Goal: Task Accomplishment & Management: Complete application form

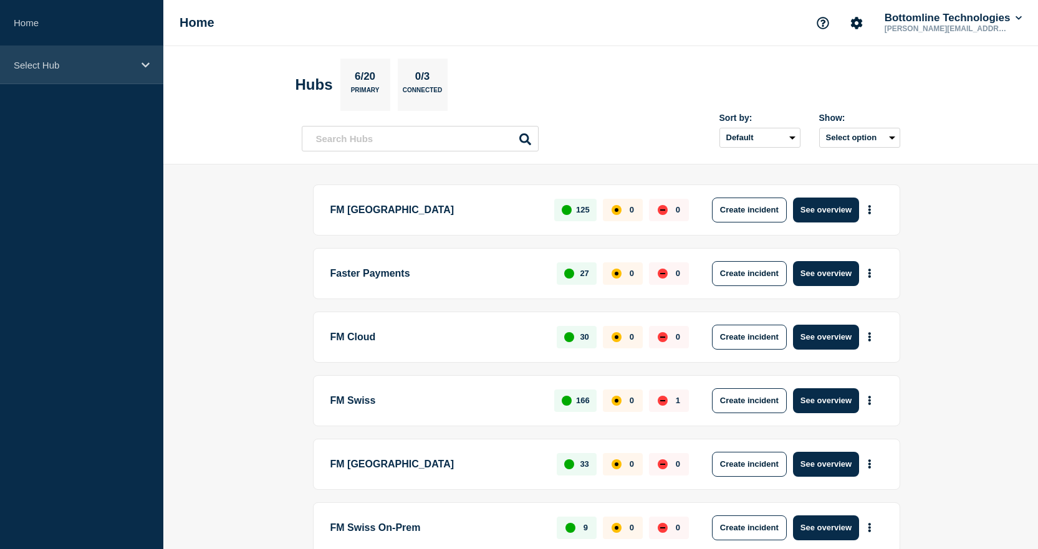
click at [144, 57] on div "Select Hub" at bounding box center [81, 65] width 163 height 38
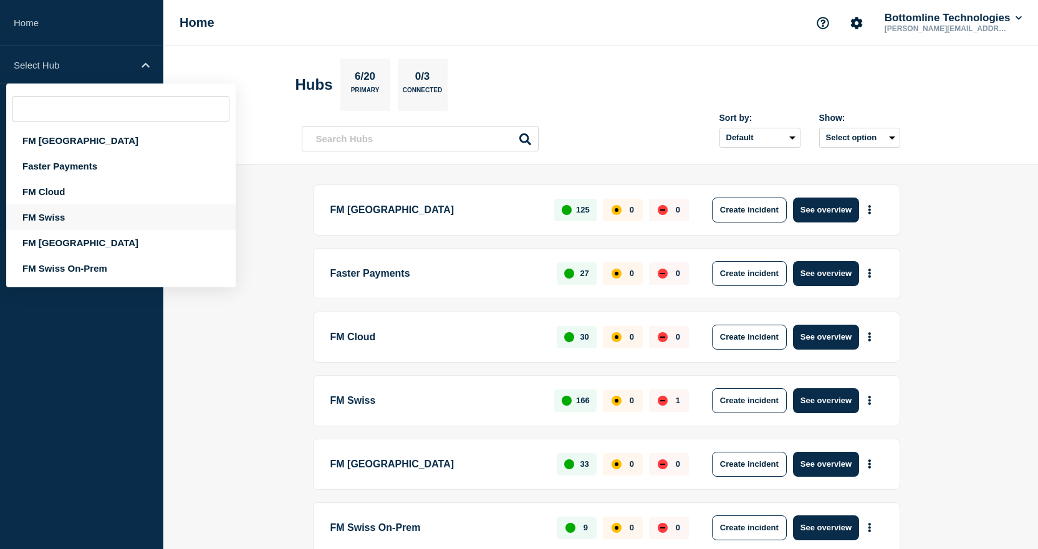
click at [43, 219] on div "FM Swiss" at bounding box center [120, 217] width 229 height 26
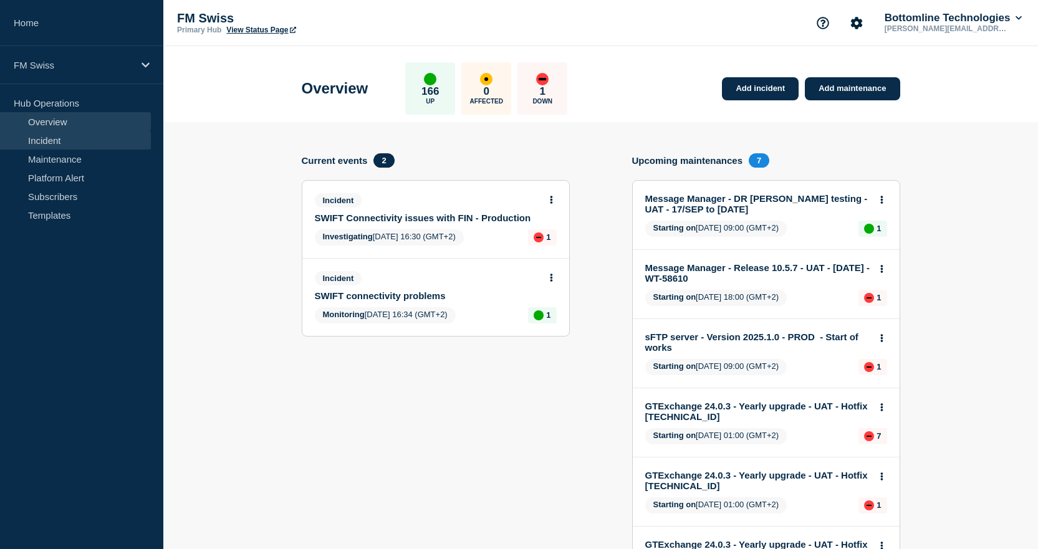
click at [60, 135] on link "Incident" at bounding box center [75, 140] width 151 height 19
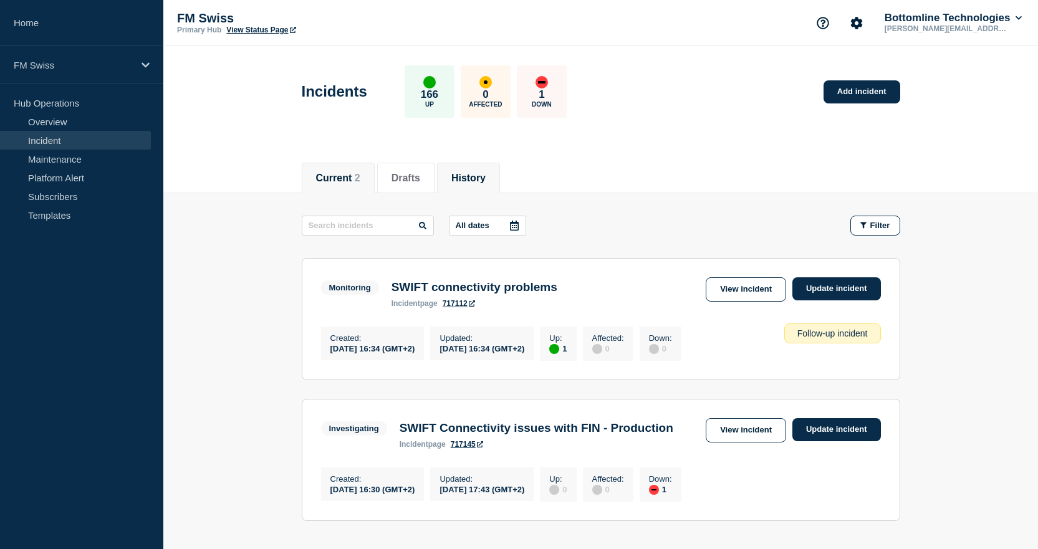
click at [483, 183] on button "History" at bounding box center [468, 178] width 34 height 11
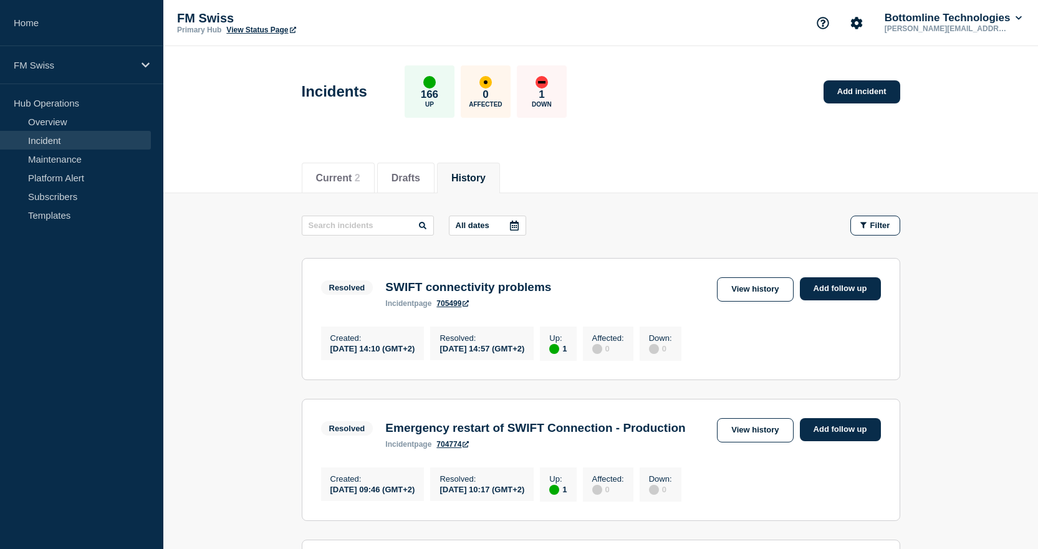
click at [480, 178] on button "History" at bounding box center [468, 178] width 34 height 11
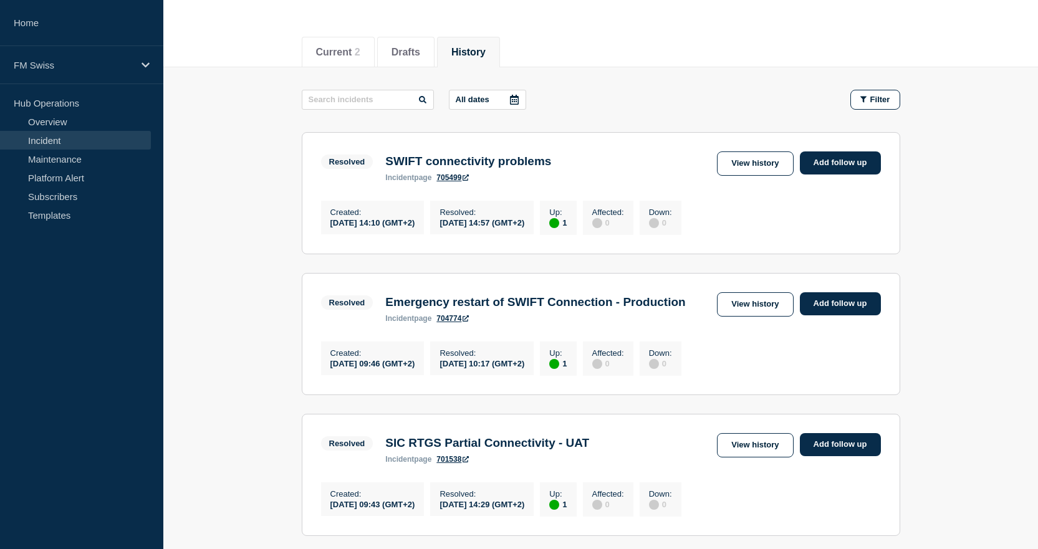
scroll to position [125, 0]
click at [890, 98] on span "Filter" at bounding box center [880, 99] width 20 height 9
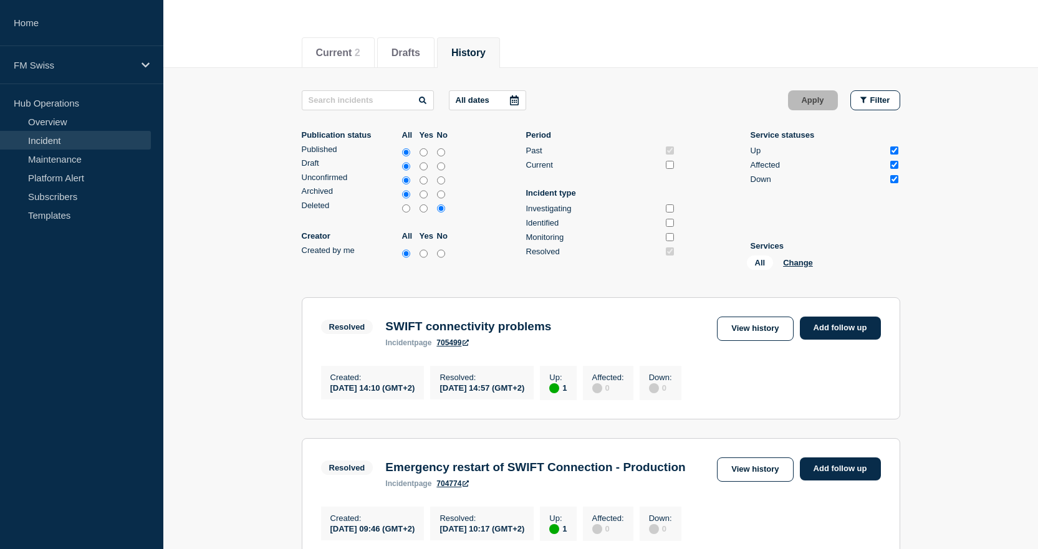
click at [406, 211] on input "all" at bounding box center [406, 209] width 8 height 12
radio input "true"
click at [478, 101] on p "All dates" at bounding box center [473, 99] width 34 height 9
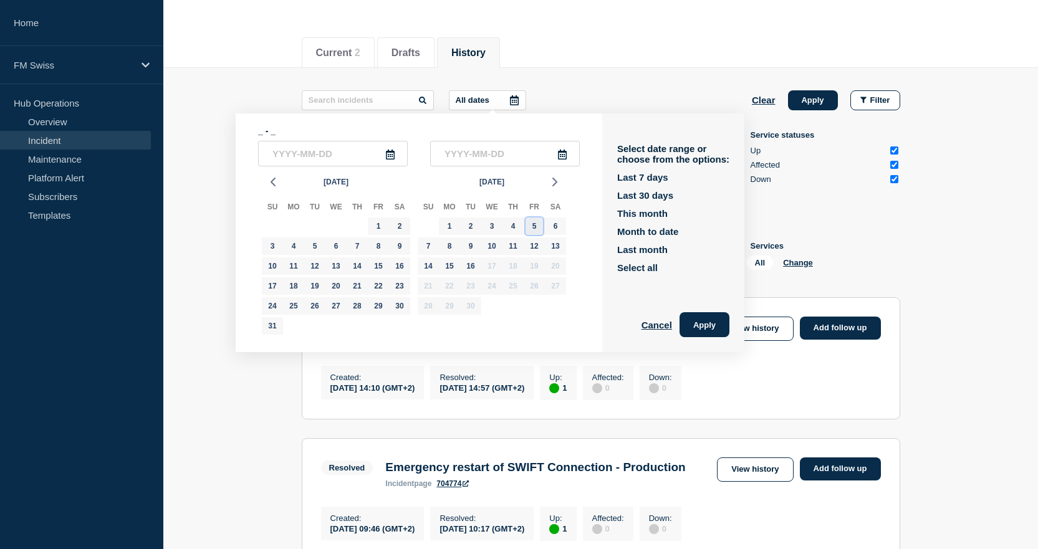
click at [536, 220] on div "5" at bounding box center [534, 226] width 17 height 17
type input "[DATE]"
click at [542, 148] on input "text" at bounding box center [505, 154] width 150 height 26
type input "____-__-__"
click at [533, 223] on div "5" at bounding box center [534, 226] width 17 height 17
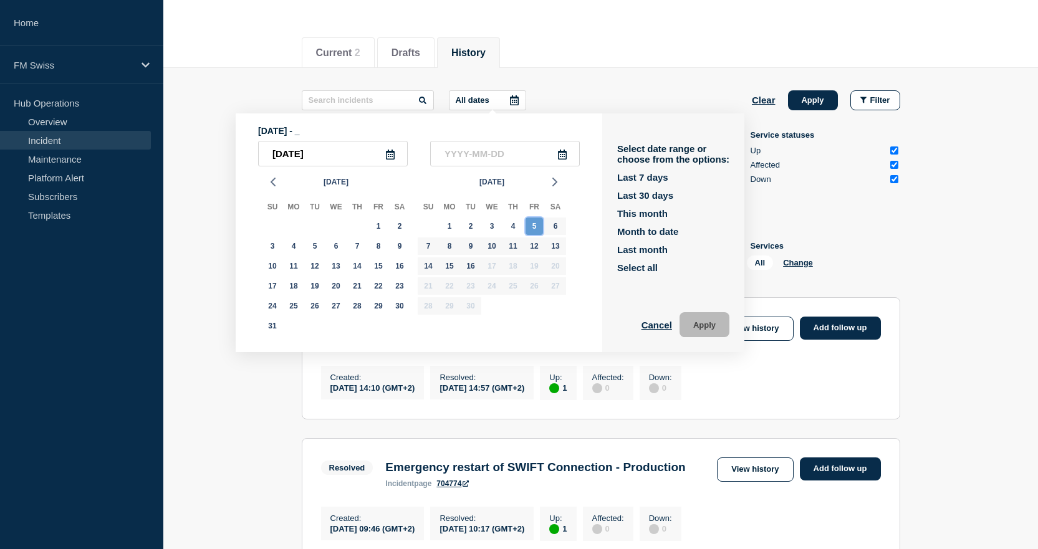
type input "[DATE]"
click at [703, 324] on button "Apply" at bounding box center [704, 324] width 50 height 25
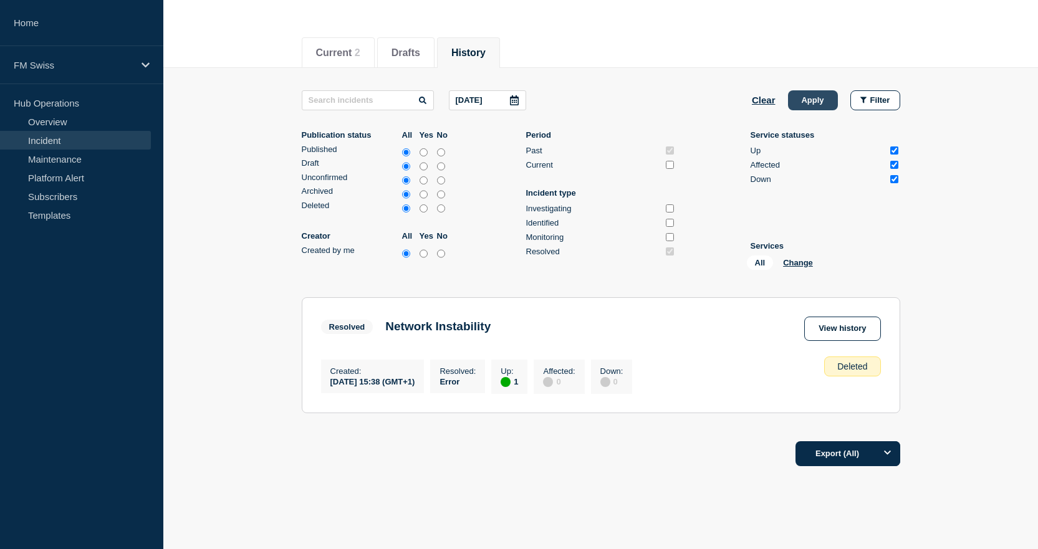
click at [817, 103] on button "Apply" at bounding box center [813, 100] width 50 height 20
click at [824, 330] on link "View history" at bounding box center [842, 329] width 76 height 24
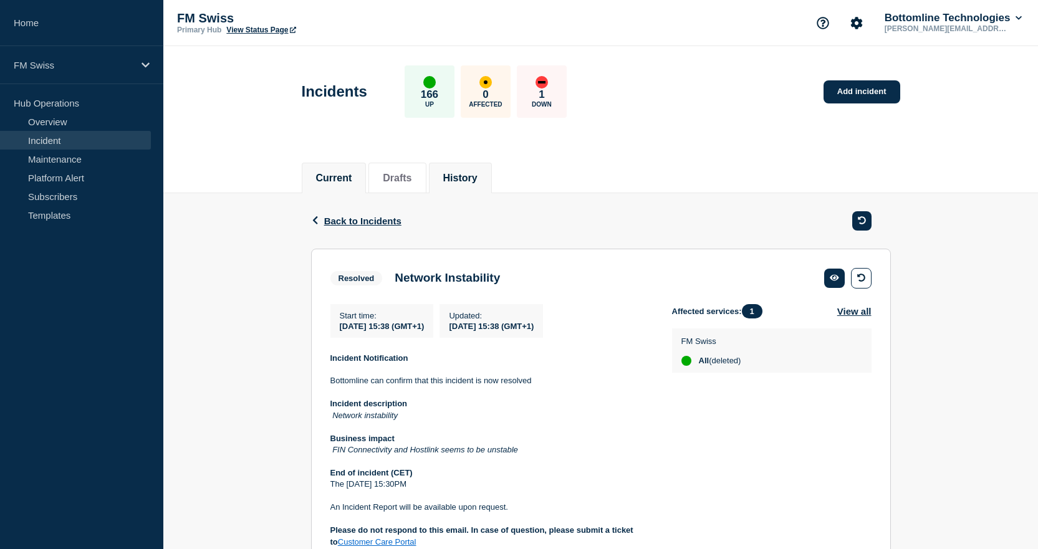
click at [362, 178] on li "Current" at bounding box center [334, 178] width 65 height 31
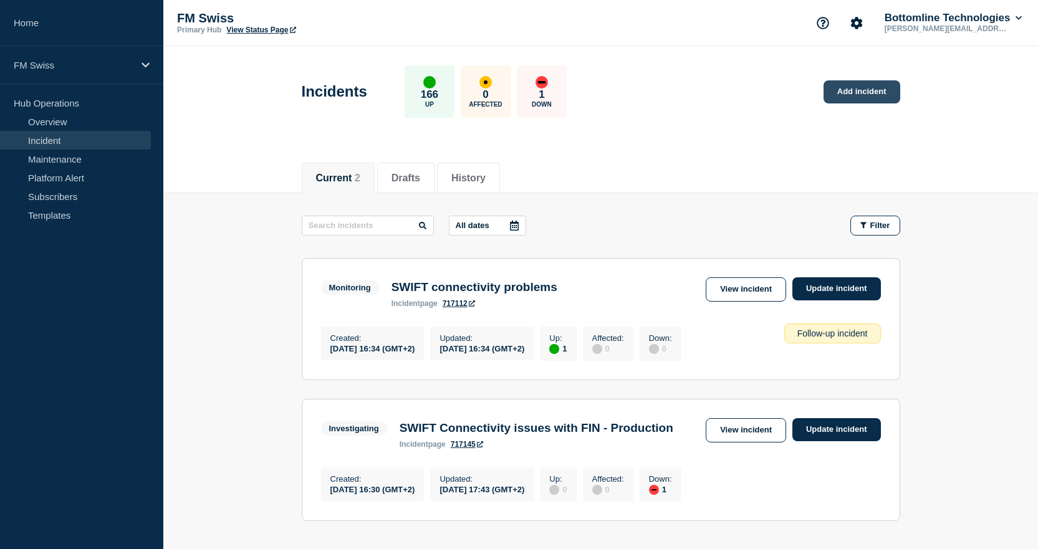
click at [875, 85] on link "Add incident" at bounding box center [862, 91] width 77 height 23
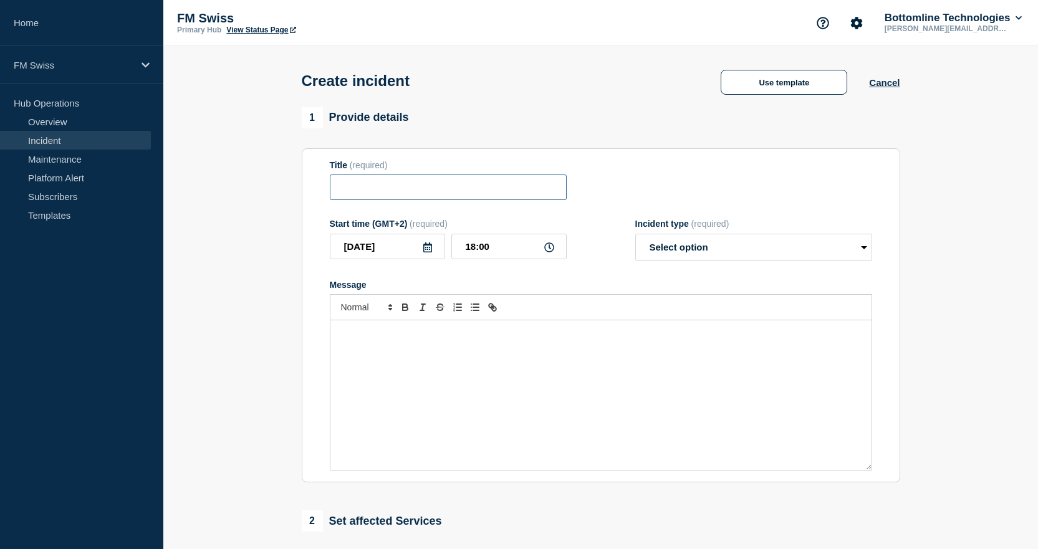
click at [423, 187] on input "Title" at bounding box center [448, 188] width 237 height 26
click at [882, 84] on button "Cancel" at bounding box center [884, 82] width 31 height 11
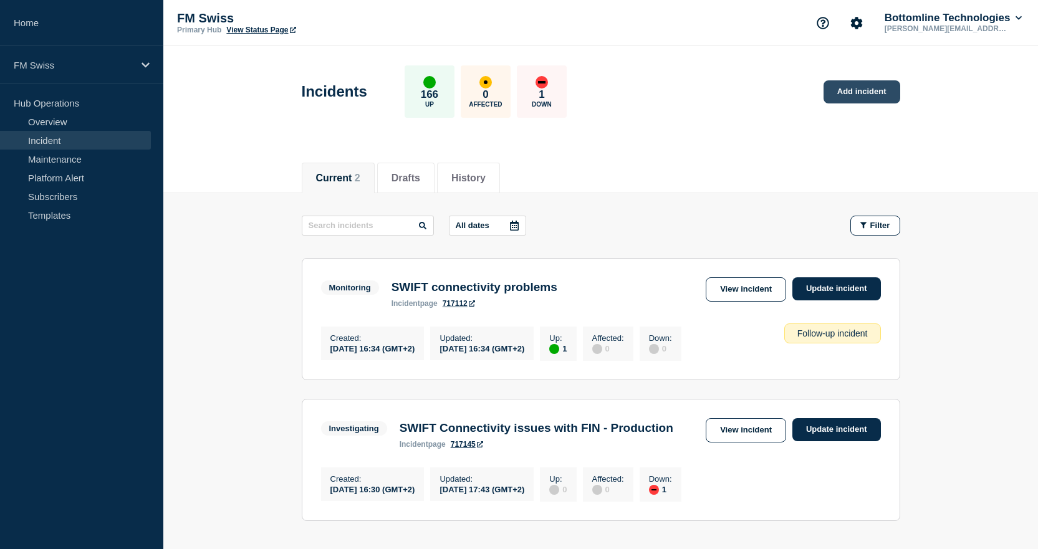
click at [868, 92] on link "Add incident" at bounding box center [862, 91] width 77 height 23
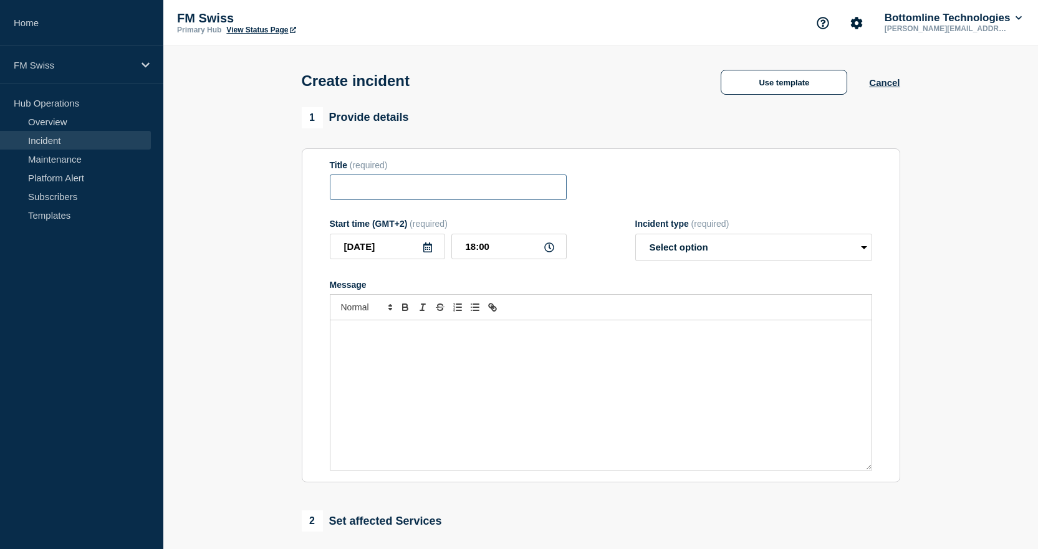
click at [425, 188] on input "Title" at bounding box center [448, 188] width 237 height 26
paste input "20250905 - RDWA - SWIFT services unvailable"
drag, startPoint x: 391, startPoint y: 188, endPoint x: 231, endPoint y: 183, distance: 159.7
click at [231, 184] on section "1 Provide details Title (required) 20250905 - RDWA - SWIFT services unvailable …" at bounding box center [600, 464] width 875 height 714
paste input "via RDWA -"
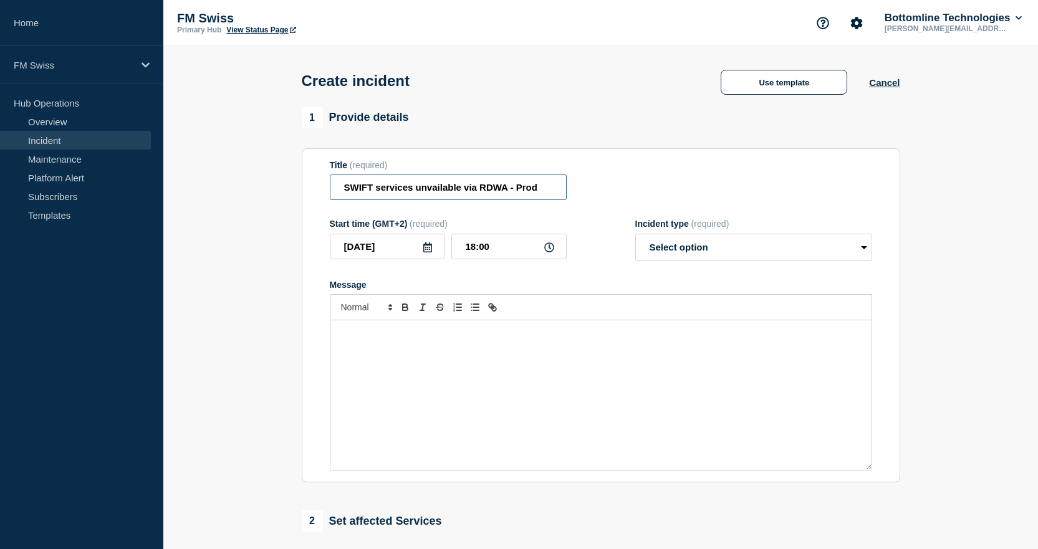
type input "SWIFT services unvailable via RDWA - Prod"
click at [391, 252] on input "[DATE]" at bounding box center [387, 247] width 115 height 26
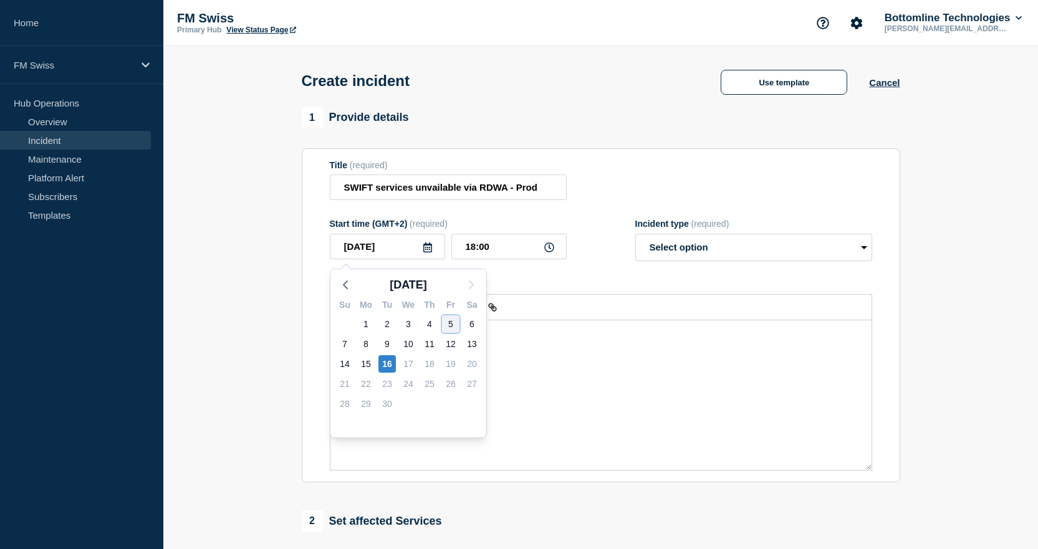
click at [448, 325] on div "5" at bounding box center [450, 323] width 17 height 17
type input "[DATE]"
click at [545, 249] on icon at bounding box center [549, 248] width 10 height 10
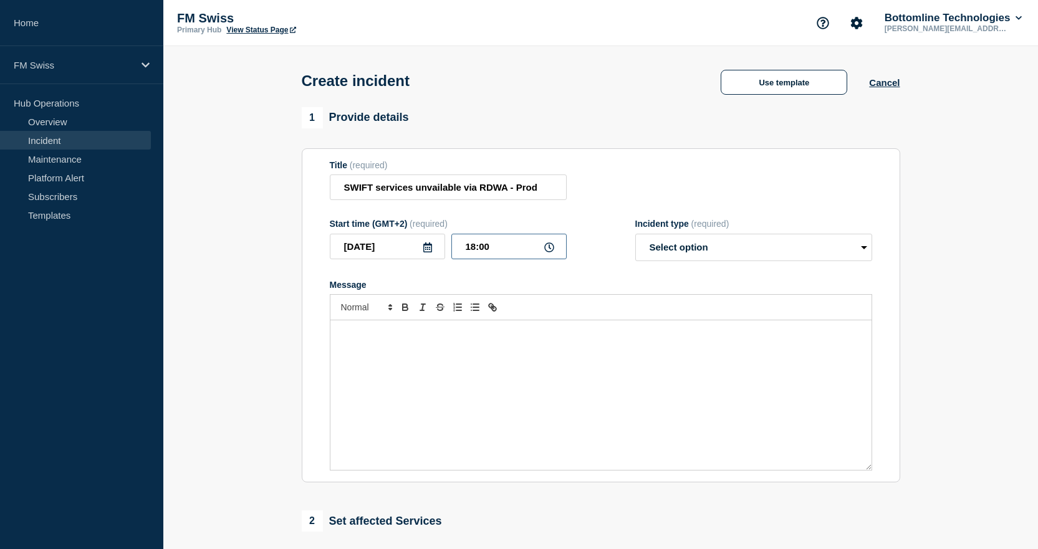
click at [509, 254] on input "18:00" at bounding box center [508, 247] width 115 height 26
click at [473, 247] on input "18:00" at bounding box center [508, 247] width 115 height 26
type input "15:39"
click at [714, 253] on select "Select option Investigating Identified Monitoring" at bounding box center [753, 247] width 237 height 27
click at [768, 251] on select "Select option Investigating Identified Monitoring" at bounding box center [753, 247] width 237 height 27
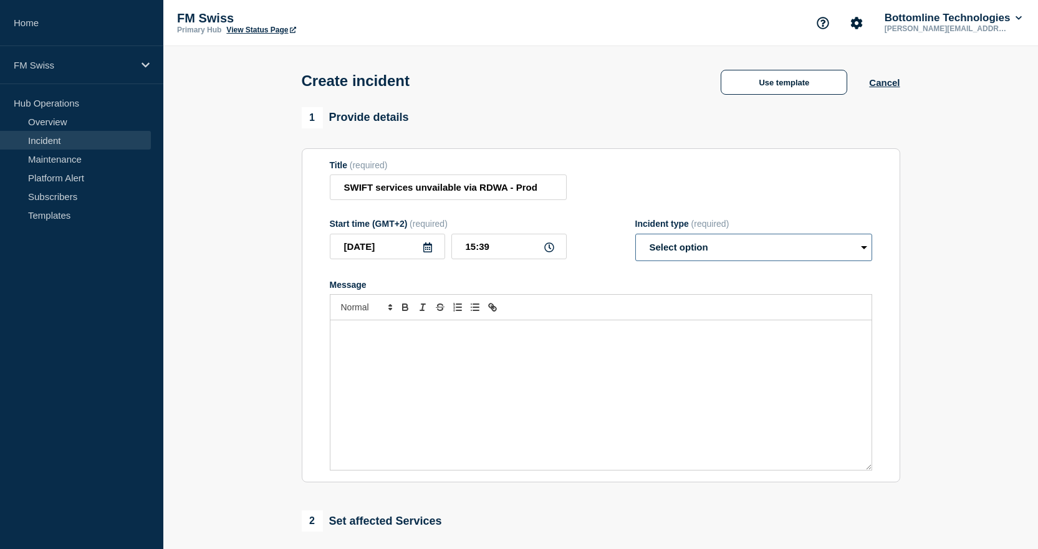
click at [765, 255] on select "Select option Investigating Identified Monitoring" at bounding box center [753, 247] width 237 height 27
click at [911, 280] on section "1 Provide details Title (required) SWIFT services unvailable via RDWA - Prod St…" at bounding box center [600, 464] width 875 height 714
click at [896, 86] on button "Cancel" at bounding box center [884, 82] width 31 height 11
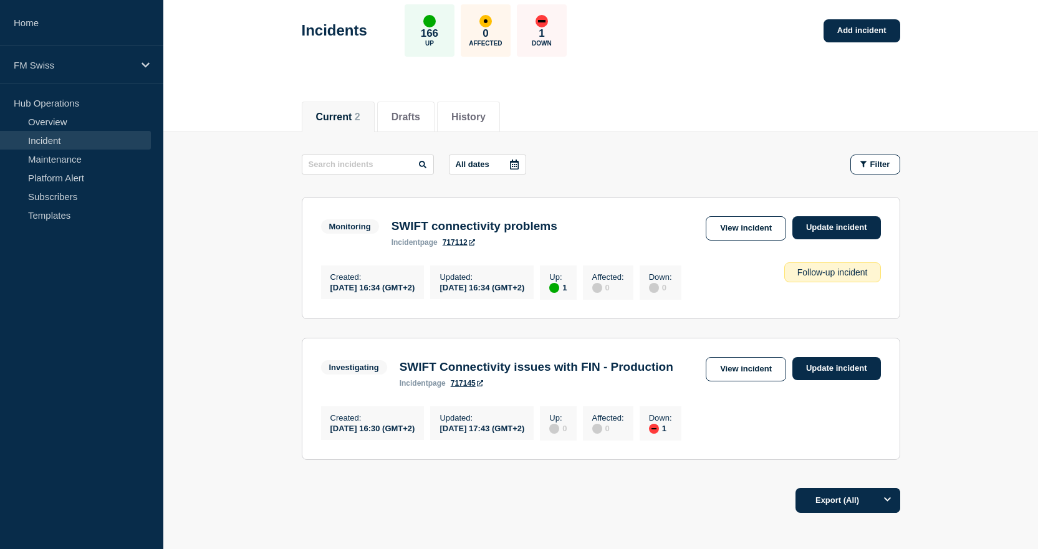
scroll to position [62, 0]
click at [430, 105] on li "Drafts" at bounding box center [405, 116] width 57 height 31
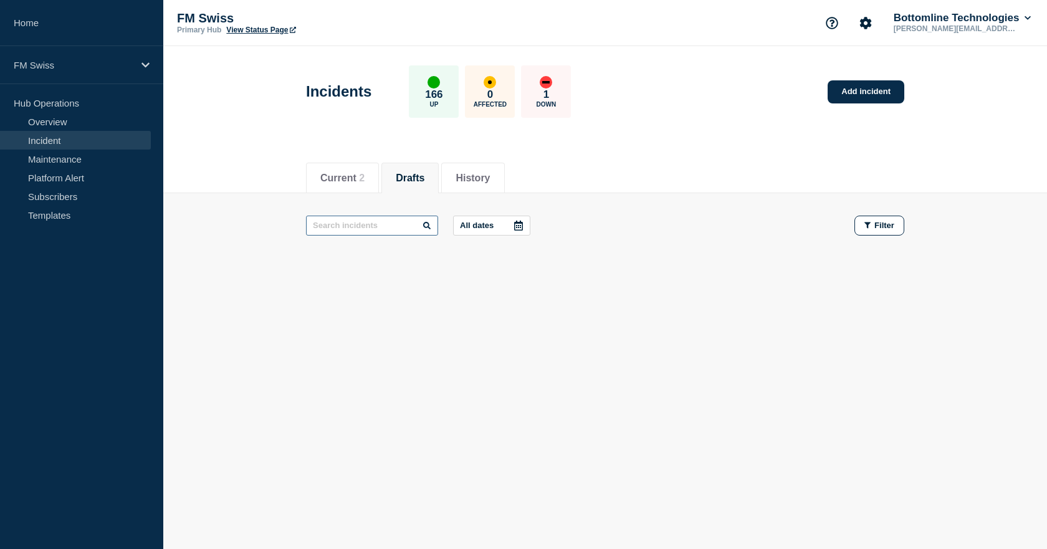
click at [420, 226] on input "text" at bounding box center [372, 226] width 132 height 20
click at [431, 223] on icon at bounding box center [426, 225] width 7 height 7
click at [505, 223] on button "All dates" at bounding box center [491, 226] width 77 height 20
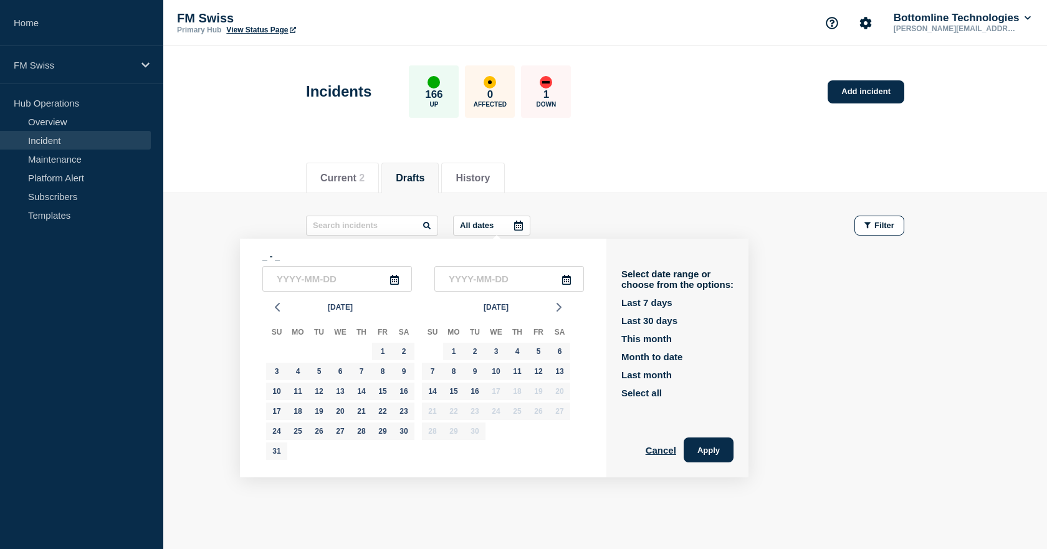
click at [530, 224] on div at bounding box center [518, 225] width 22 height 19
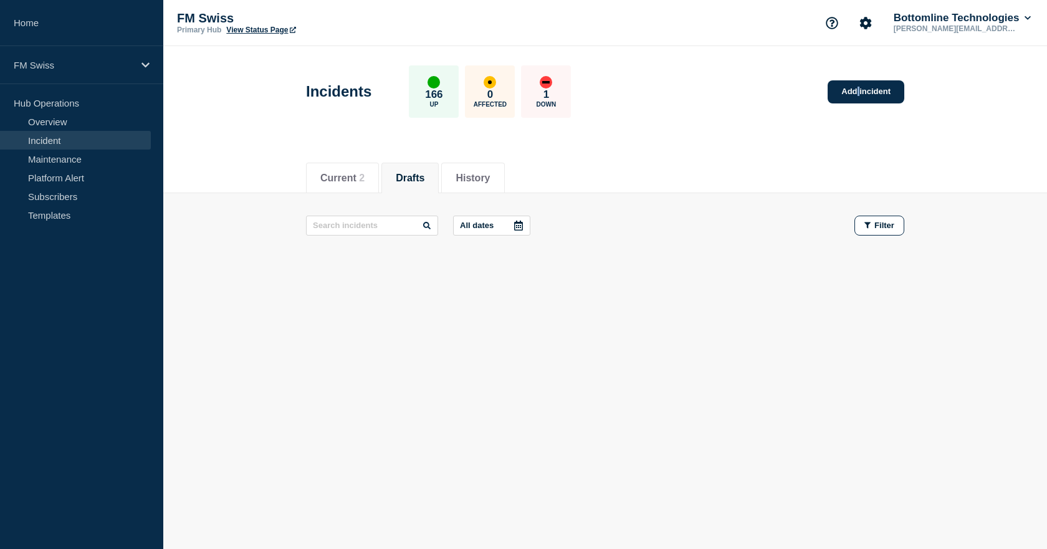
click at [859, 80] on div "Incidents 166 Up 0 Affected 1 Down Add incident" at bounding box center [605, 87] width 627 height 76
click at [342, 178] on button "Current 2" at bounding box center [342, 178] width 44 height 11
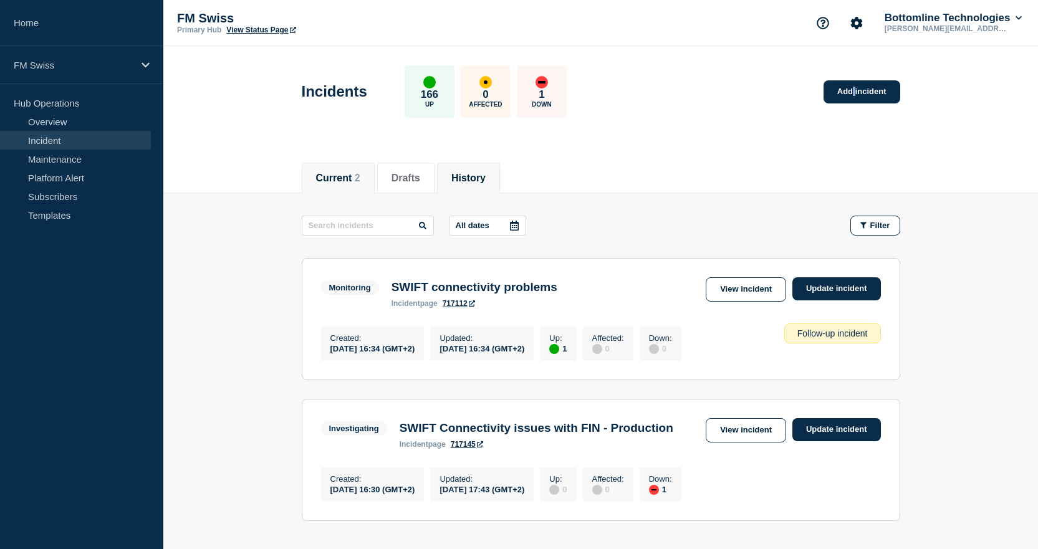
click at [472, 180] on button "History" at bounding box center [468, 178] width 34 height 11
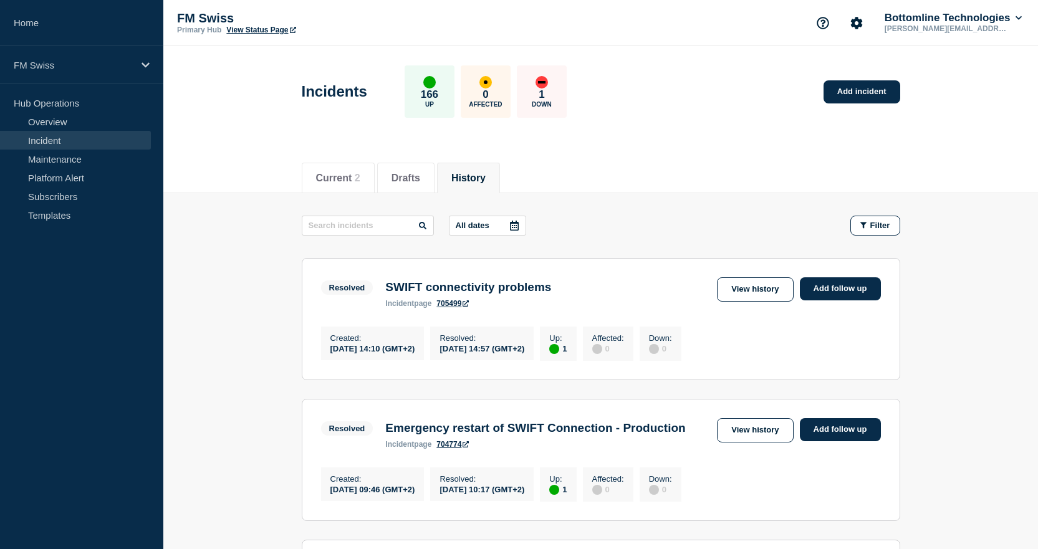
click at [360, 177] on span "2" at bounding box center [358, 178] width 6 height 11
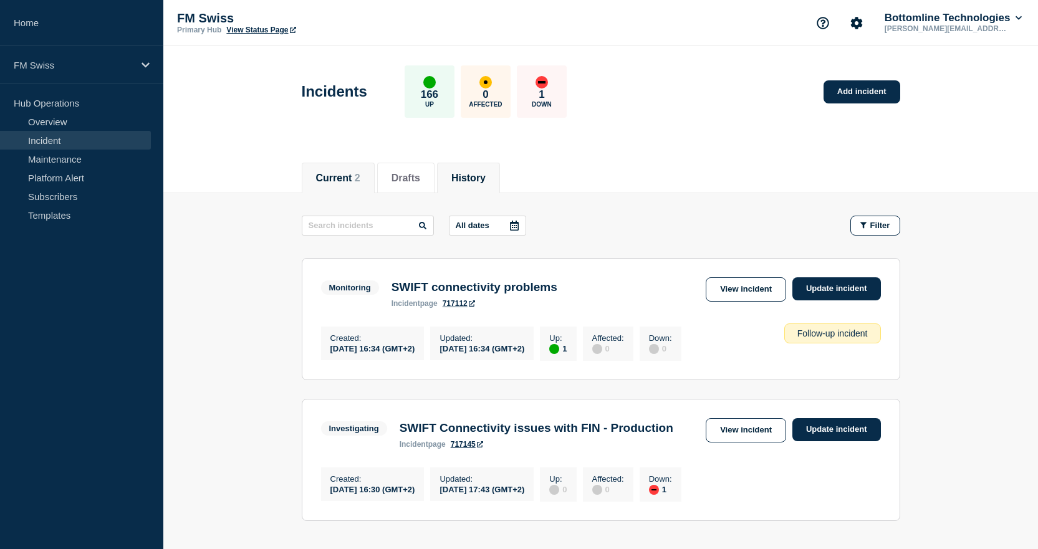
click at [474, 184] on li "History" at bounding box center [468, 178] width 63 height 31
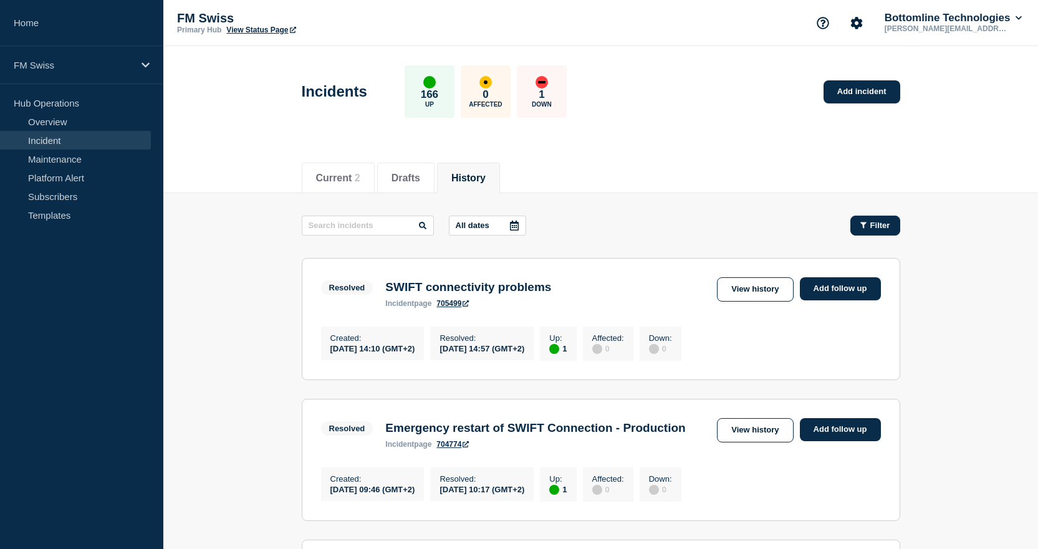
click at [865, 223] on icon "button" at bounding box center [863, 225] width 6 height 6
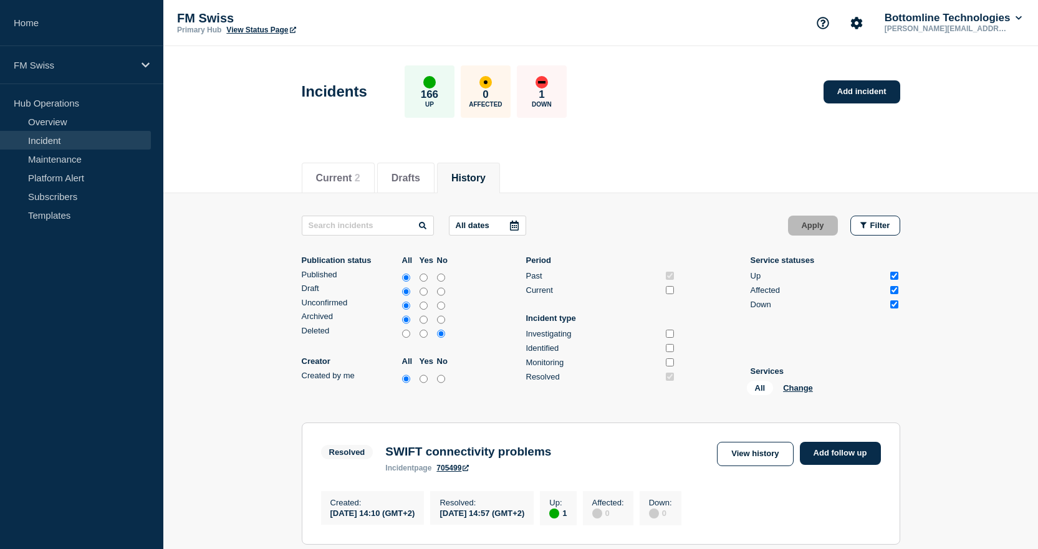
click at [785, 171] on div "Current 2 Drafts History" at bounding box center [601, 171] width 598 height 42
click at [885, 220] on button "Filter" at bounding box center [875, 226] width 50 height 20
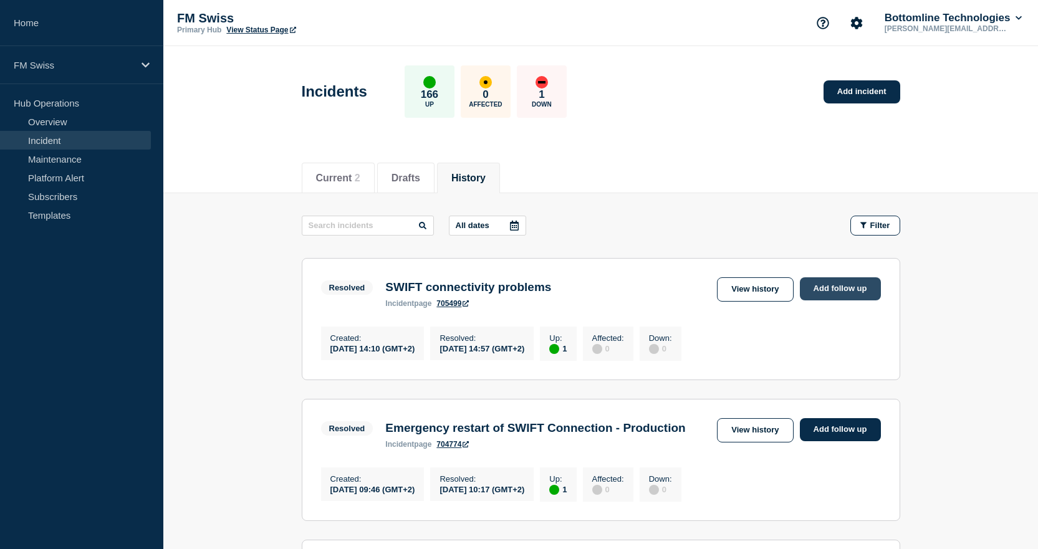
click at [840, 294] on link "Add follow up" at bounding box center [840, 288] width 81 height 23
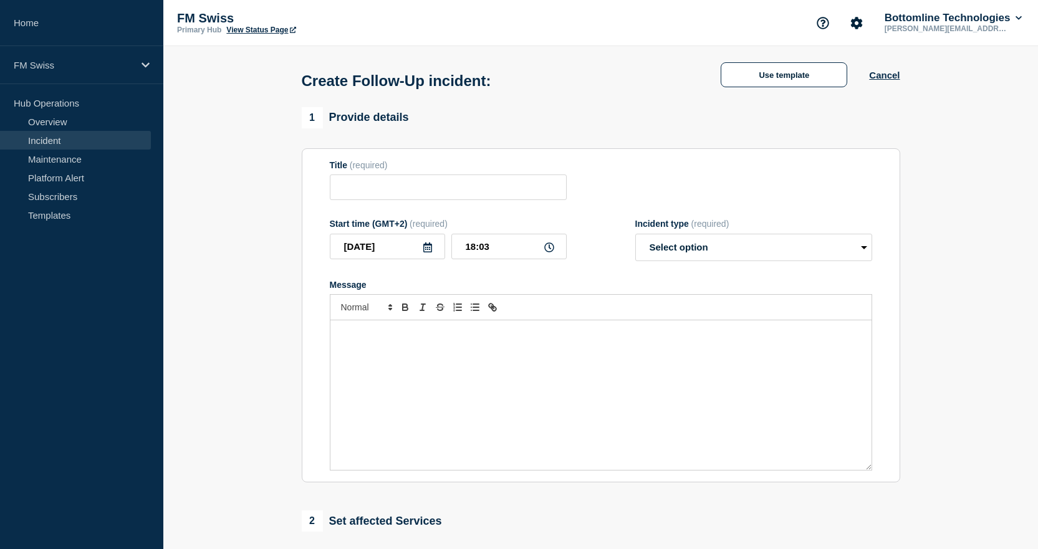
type input "SWIFT connectivity problems"
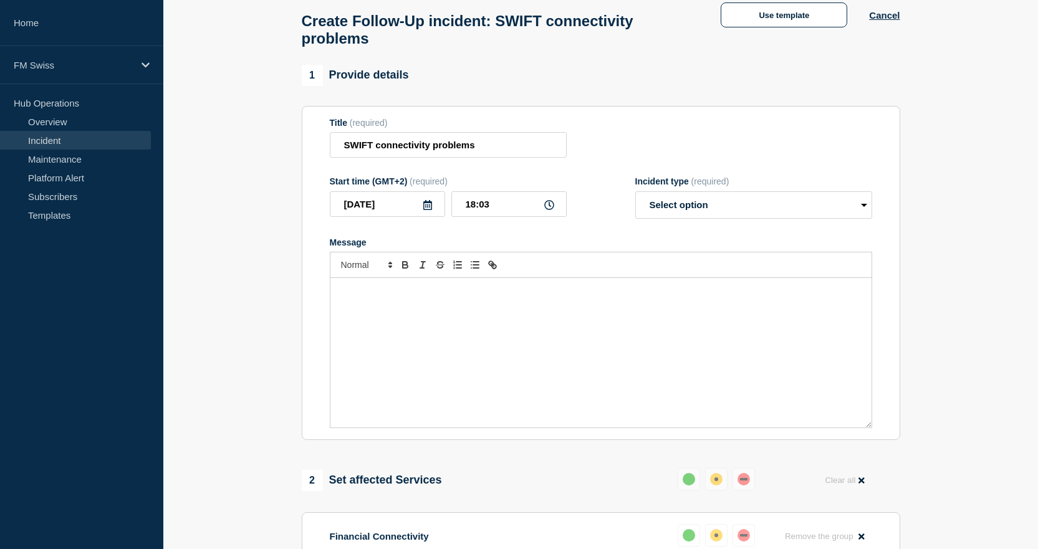
scroll to position [61, 0]
click at [865, 214] on select "Select option Investigating Identified Monitoring Resolved" at bounding box center [753, 203] width 237 height 27
click at [865, 208] on select "Select option Investigating Identified Monitoring Resolved" at bounding box center [753, 203] width 237 height 27
click at [899, 203] on section "Title (required) SWIFT connectivity problems Start time (GMT+2) (required) [DAT…" at bounding box center [601, 272] width 598 height 335
click at [896, 8] on div "Use template Cancel" at bounding box center [799, 13] width 201 height 25
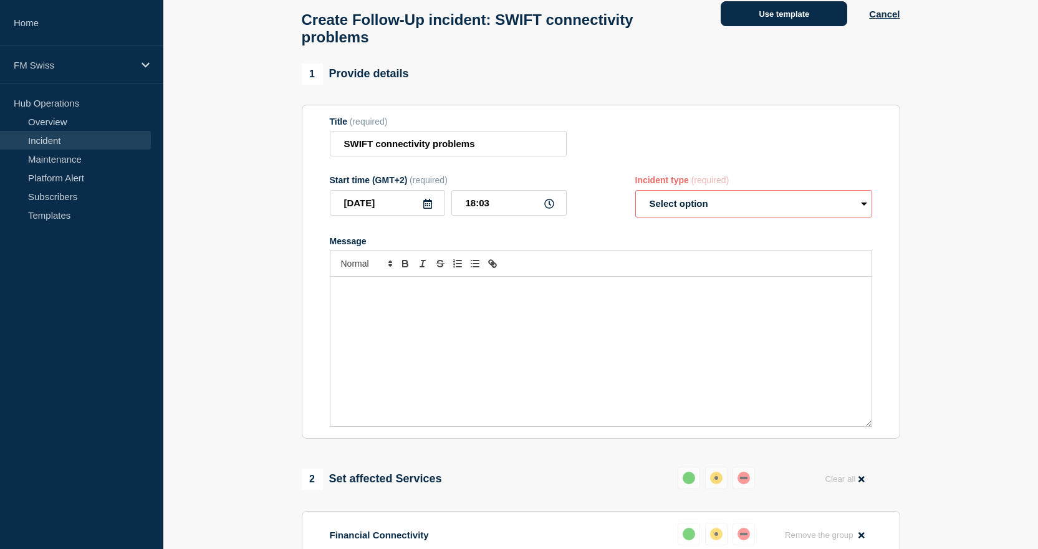
click at [805, 11] on button "Use template" at bounding box center [784, 13] width 127 height 25
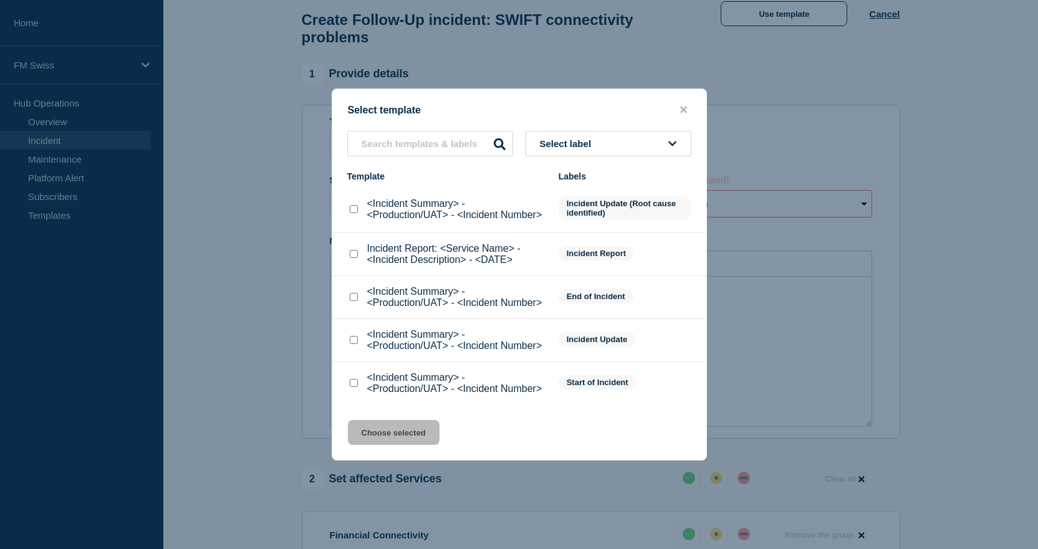
click at [690, 108] on button "close button" at bounding box center [683, 110] width 14 height 12
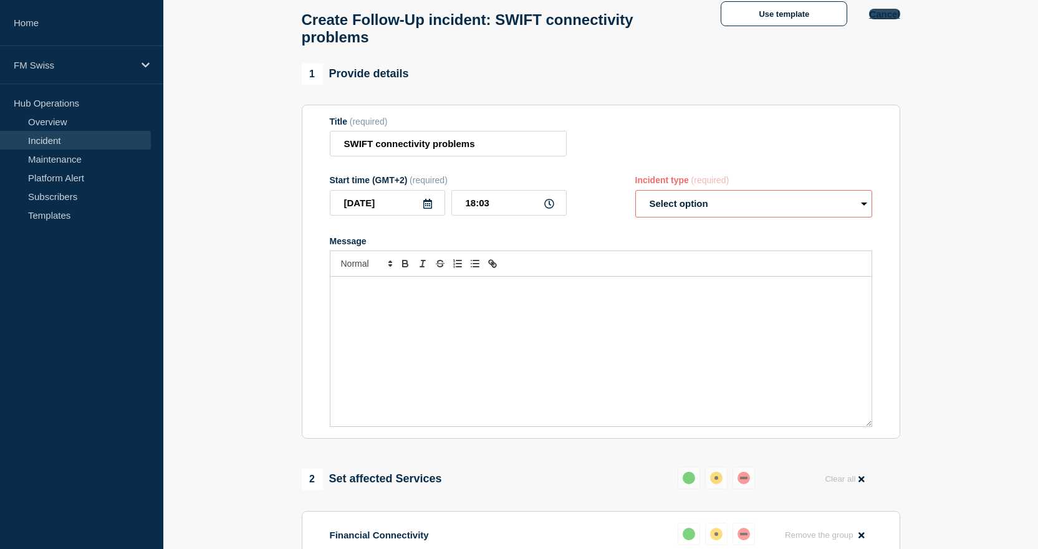
click at [880, 16] on button "Cancel" at bounding box center [884, 14] width 31 height 11
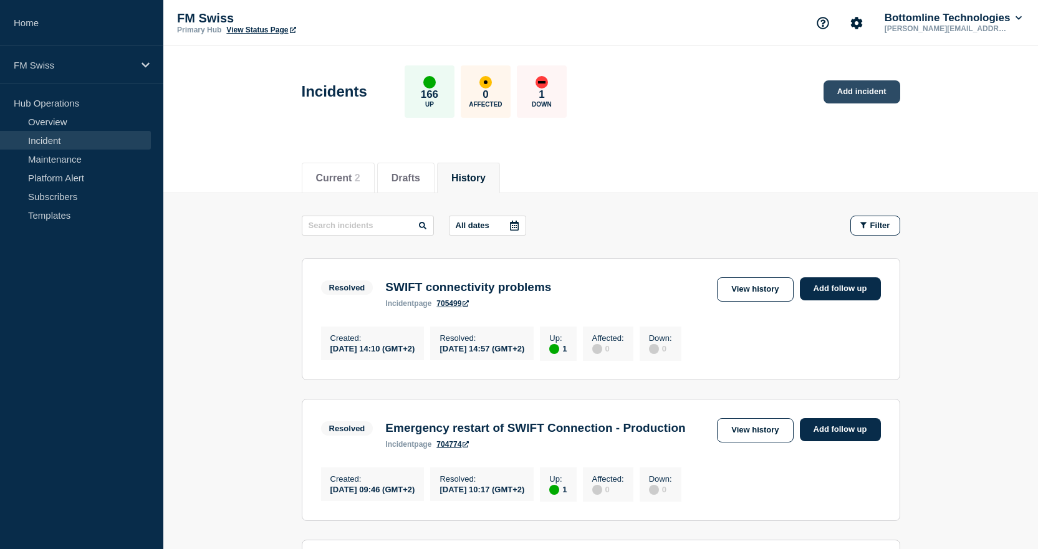
click at [850, 97] on link "Add incident" at bounding box center [862, 91] width 77 height 23
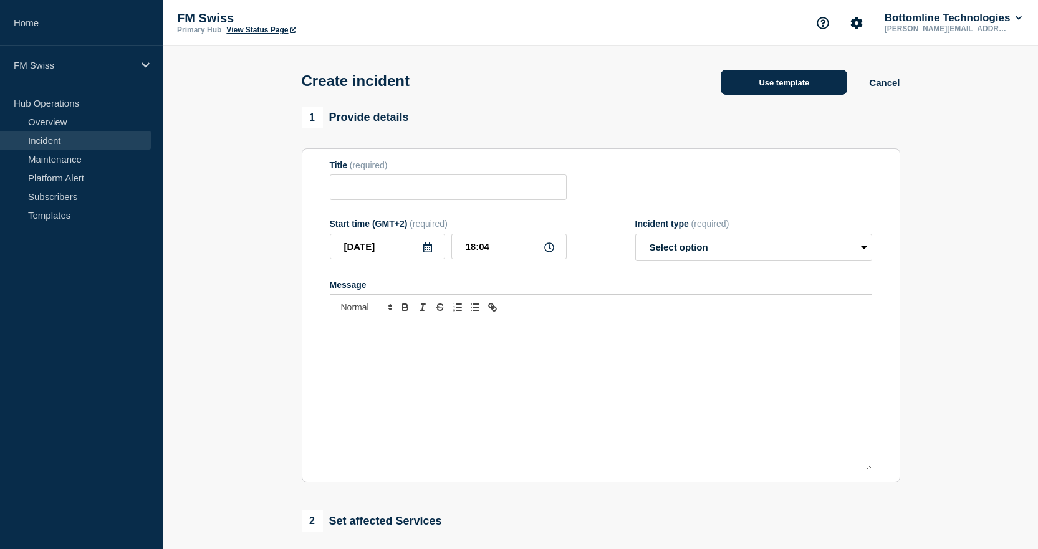
click at [831, 84] on button "Use template" at bounding box center [784, 82] width 127 height 25
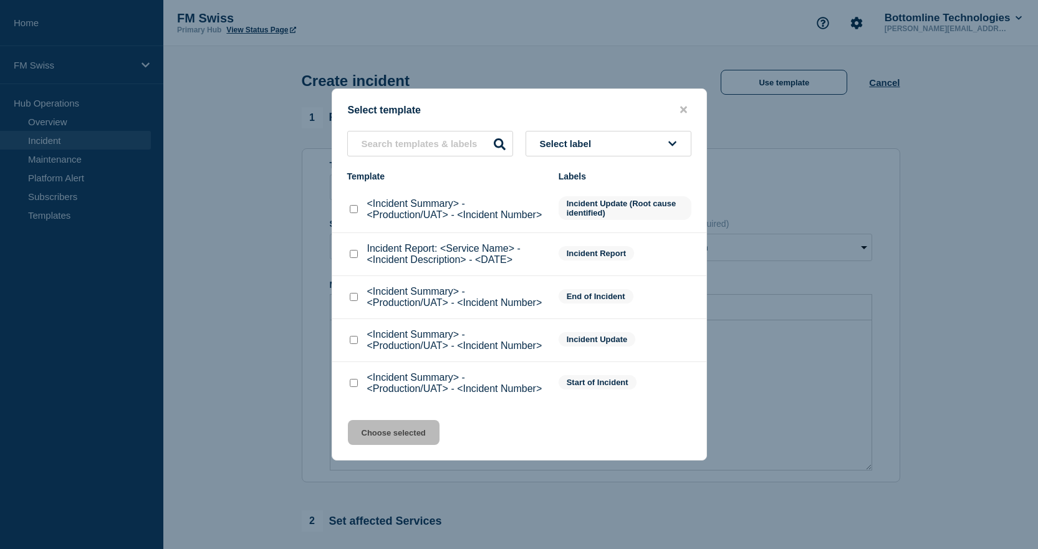
click at [355, 258] on input "Incident Report: <Service Name> - <Incident Description> - <DATE> checkbox" at bounding box center [354, 254] width 8 height 8
checkbox input "true"
click at [410, 442] on button "Choose selected" at bounding box center [394, 432] width 92 height 25
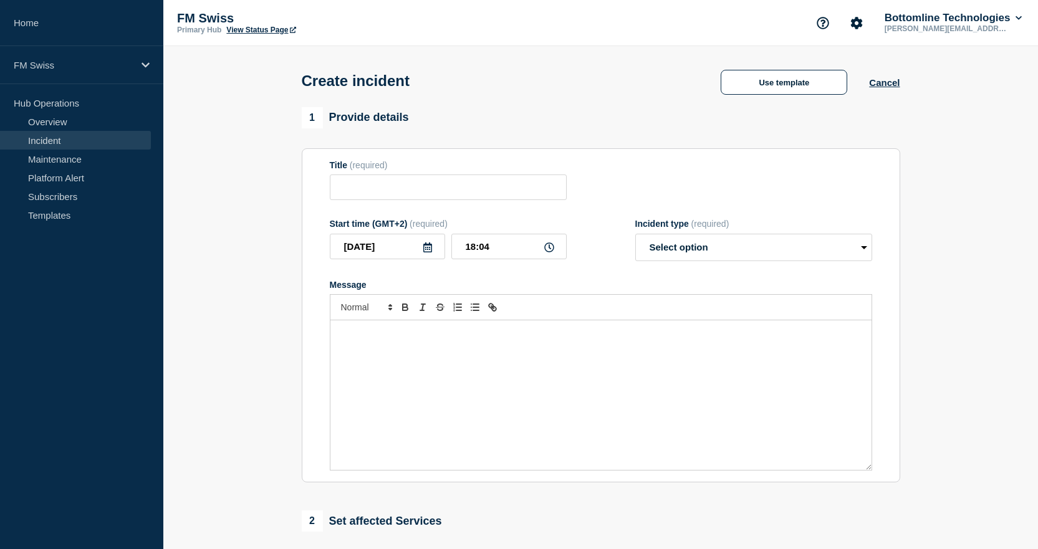
type input "Incident Report: <Service Name> - <Incident Description> - <DATE>"
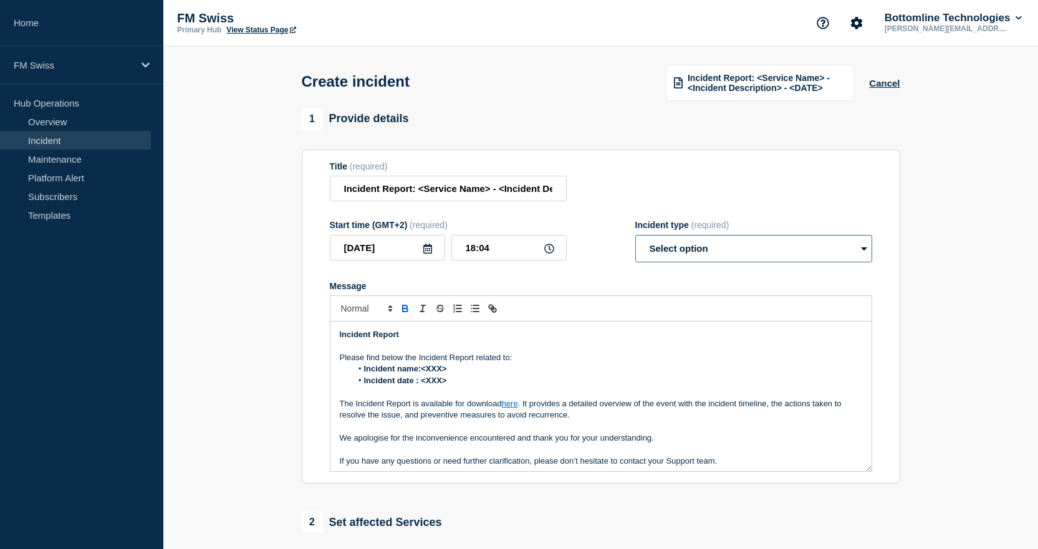
click at [794, 254] on select "Select option Investigating Identified Monitoring" at bounding box center [753, 248] width 237 height 27
select select "identified"
click at [635, 236] on select "Select option Investigating Identified Monitoring" at bounding box center [753, 248] width 237 height 27
click at [509, 191] on input "Incident Report: <Service Name> - <Incident Description> - <DATE>" at bounding box center [448, 189] width 237 height 26
click at [455, 191] on input "Incident Report: <Service Name> - <Incident Description> - <DATE>" at bounding box center [448, 189] width 237 height 26
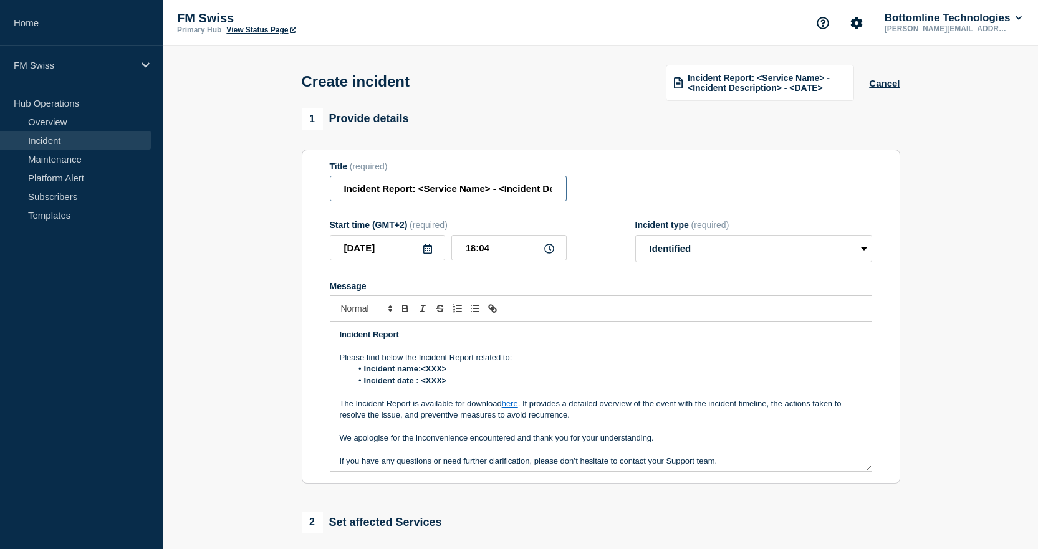
drag, startPoint x: 424, startPoint y: 188, endPoint x: 484, endPoint y: 196, distance: 60.5
click at [484, 196] on input "Incident Report: <Service Name> - <Incident Description> - <DATE>" at bounding box center [448, 189] width 237 height 26
click at [502, 189] on input "Incident Report: <Service Name> - <Incident Description> - <DATE>" at bounding box center [448, 189] width 237 height 26
paste input "via RDWA -"
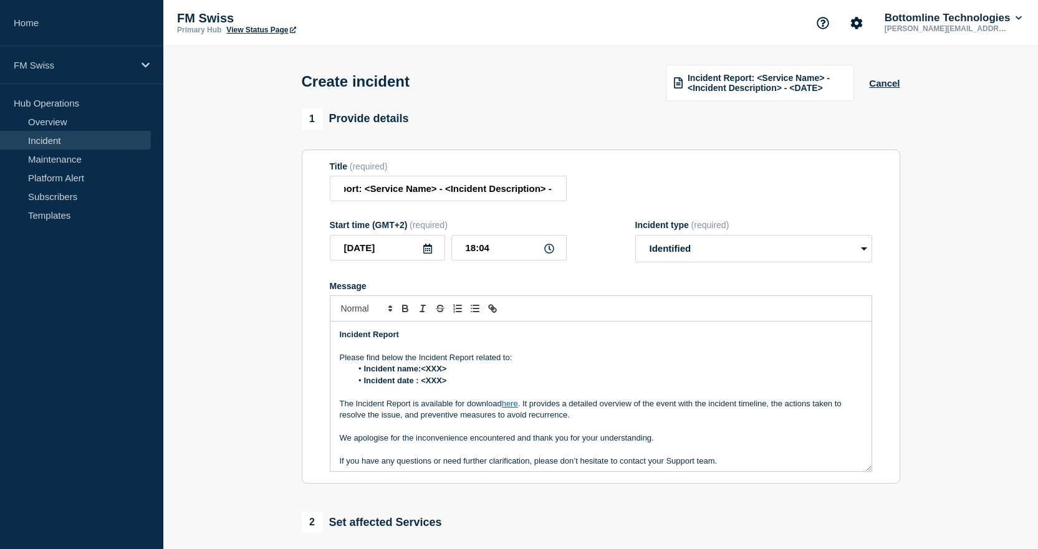
scroll to position [0, 0]
click at [516, 194] on input "Incident Report: <Service Name> - <Incident Description> - <DATE>" at bounding box center [448, 189] width 237 height 26
click at [497, 192] on input "Incident Report: <Service Name> - via RDWA - [DATE]" at bounding box center [448, 189] width 237 height 26
paste input "SWIFT services unvailable"
type input "Incident Report: SWIFT services unvailable via RDWA - [DATE]"
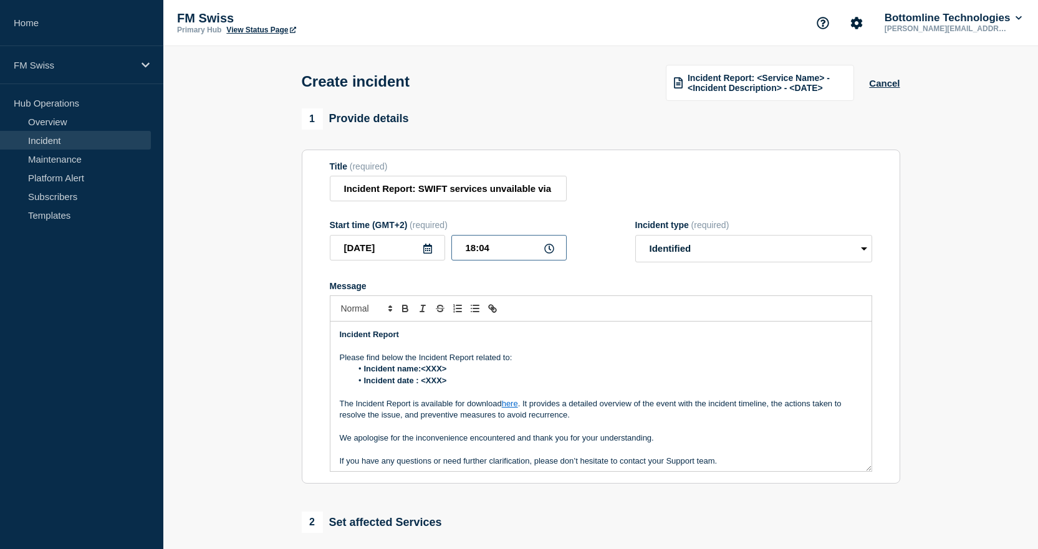
click at [515, 251] on input "18:04" at bounding box center [508, 248] width 115 height 26
click at [550, 253] on div "18:04" at bounding box center [508, 248] width 115 height 26
click at [550, 252] on icon at bounding box center [549, 249] width 10 height 10
click at [423, 250] on icon at bounding box center [428, 249] width 10 height 10
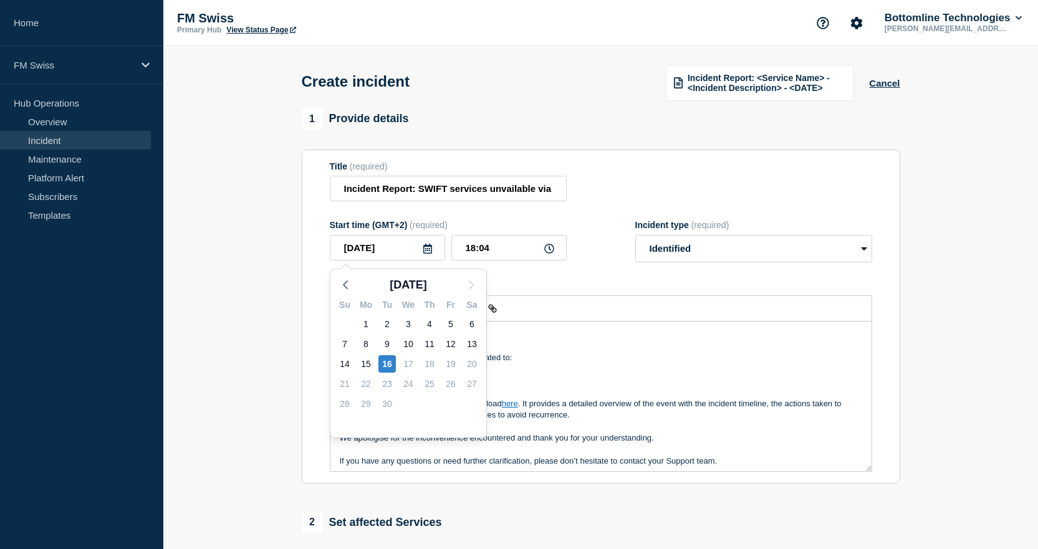
click at [428, 251] on icon at bounding box center [428, 249] width 10 height 10
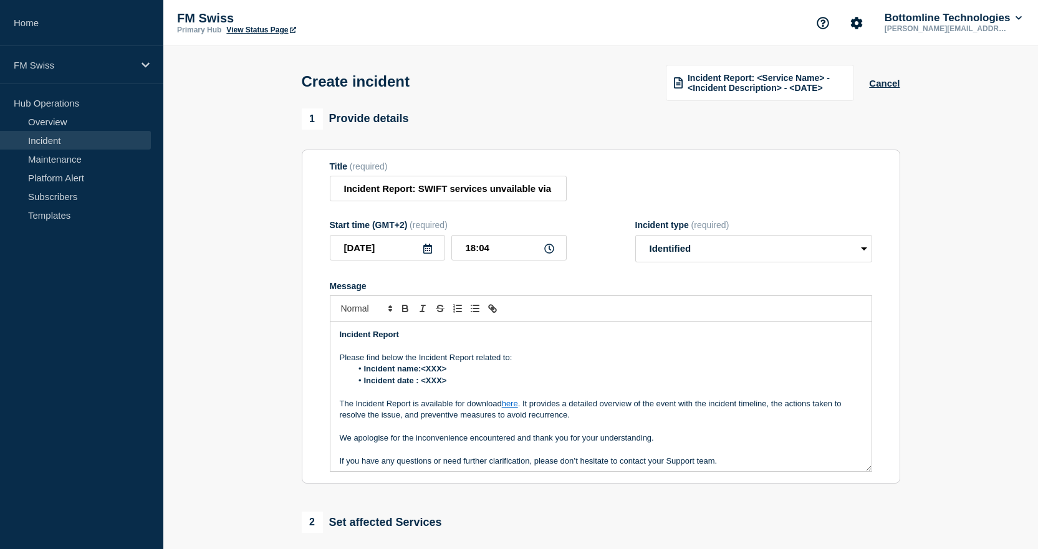
click at [431, 262] on div "Start time (GMT+2) (required) [DATE] 18:04" at bounding box center [448, 241] width 237 height 42
click at [423, 249] on icon at bounding box center [427, 249] width 9 height 10
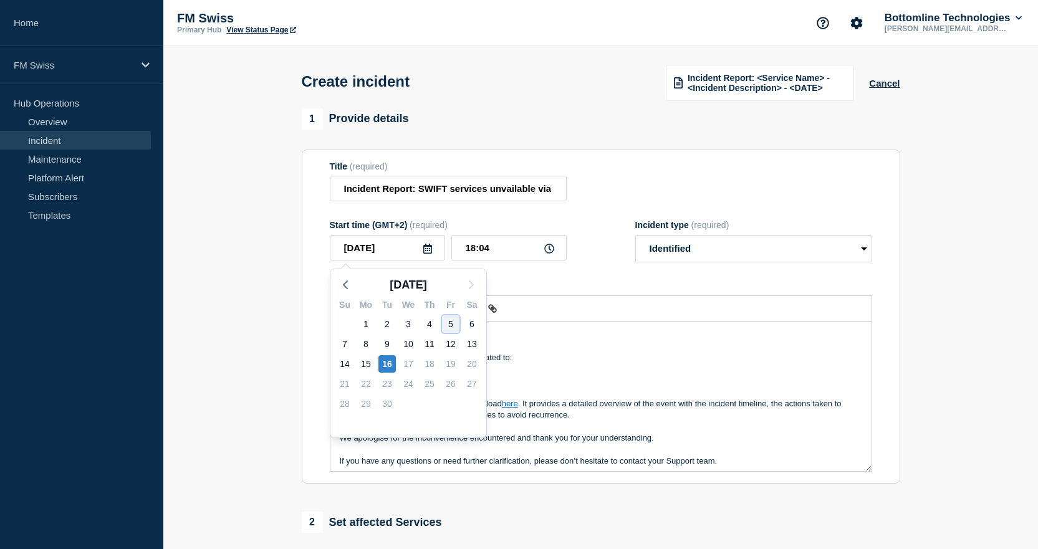
click at [451, 324] on div "5" at bounding box center [450, 323] width 17 height 17
type input "[DATE]"
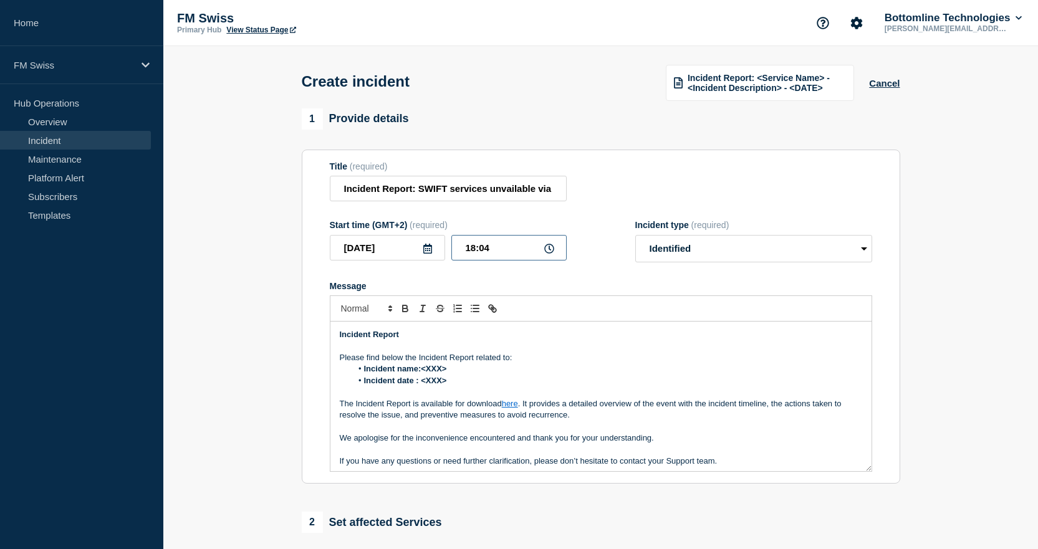
click at [544, 256] on input "18:04" at bounding box center [508, 248] width 115 height 26
click at [550, 252] on icon at bounding box center [549, 249] width 10 height 10
click at [484, 249] on input "18:04" at bounding box center [508, 248] width 115 height 26
click at [476, 248] on input "18:04" at bounding box center [508, 248] width 115 height 26
type input "15:39"
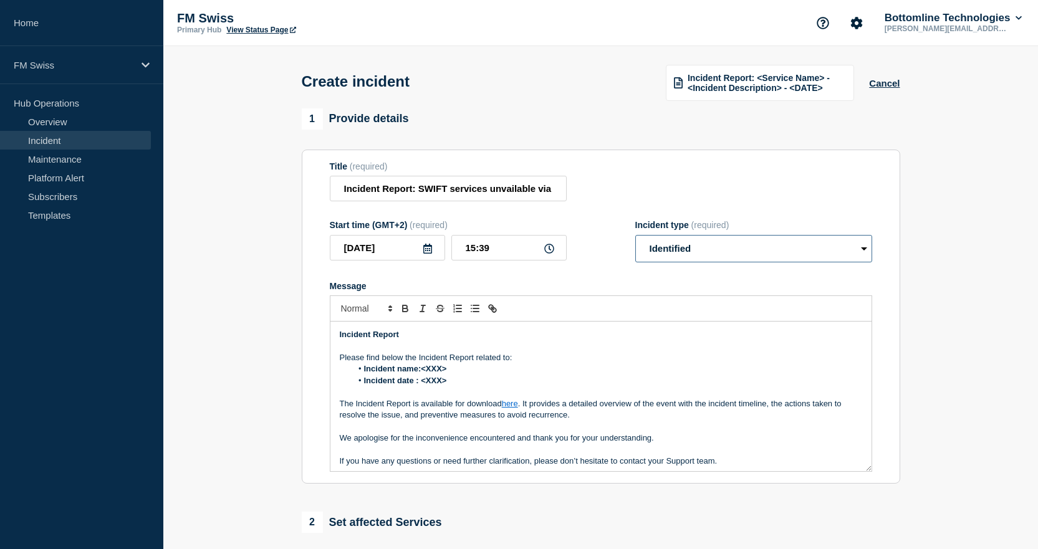
click at [715, 245] on select "Select option Investigating Identified Monitoring" at bounding box center [753, 248] width 237 height 27
click at [739, 199] on div "Title (required) Incident Report: SWIFT services unvailable via RDWA - [DATE]" at bounding box center [601, 181] width 542 height 41
click at [439, 370] on strong "Incident name:<XXX>" at bounding box center [405, 368] width 83 height 9
click at [428, 372] on strong "Incident name:Impossible to log in to the SWIFT services via RDWA" at bounding box center [494, 368] width 261 height 9
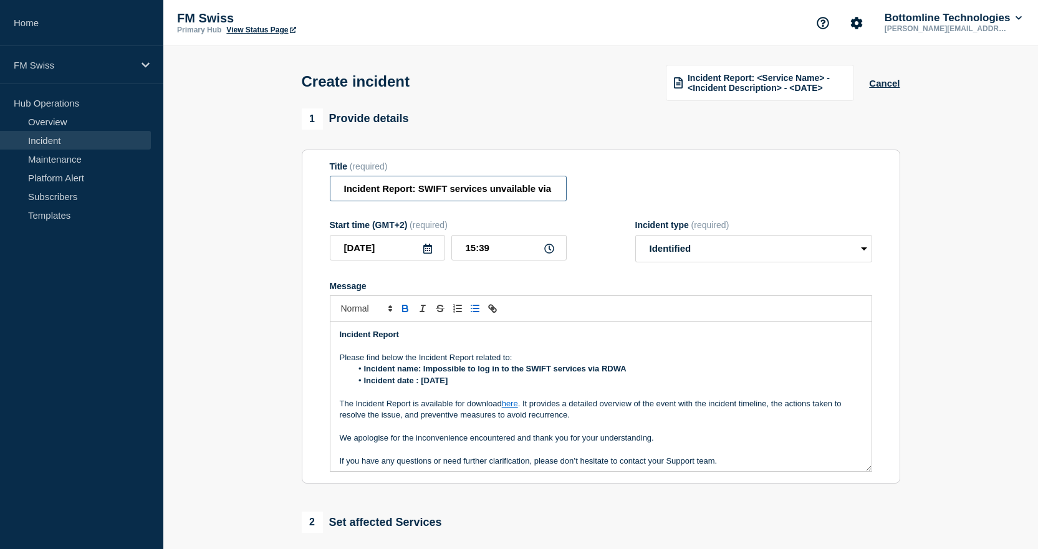
click at [463, 196] on input "Incident Report: SWIFT services unvailable via RDWA - [DATE]" at bounding box center [448, 189] width 237 height 26
type input "Incident Report: SWIFT services unvailable via RDWA - [DATE]"
drag, startPoint x: 521, startPoint y: 405, endPoint x: 506, endPoint y: 405, distance: 15.0
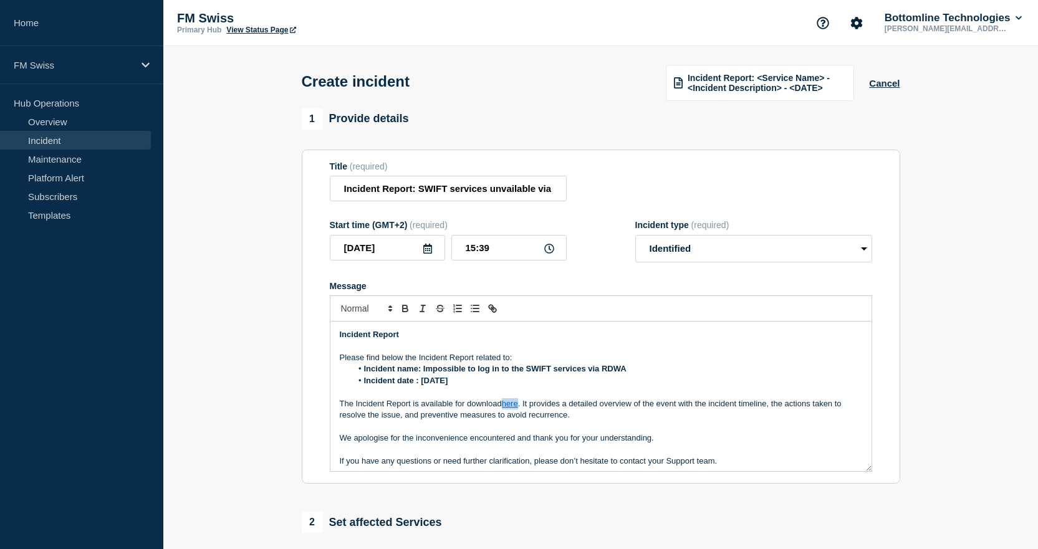
click at [506, 405] on p "The Incident Report is available for download here . It provides a detailed ove…" at bounding box center [601, 409] width 522 height 23
click at [691, 378] on li "Incident date : [DATE]" at bounding box center [607, 380] width 511 height 11
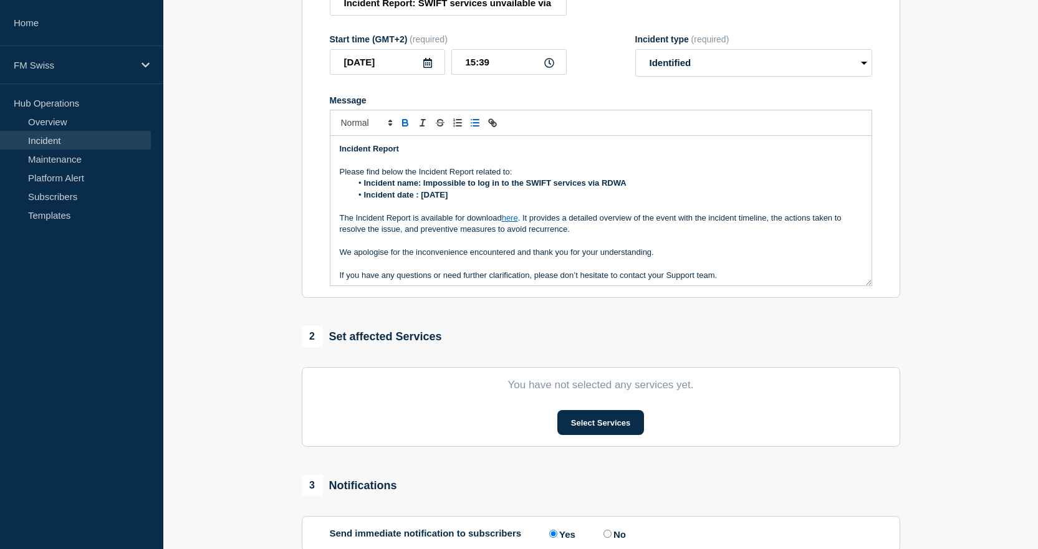
scroll to position [186, 0]
drag, startPoint x: 513, startPoint y: 216, endPoint x: 494, endPoint y: 198, distance: 26.0
click at [494, 198] on li "Incident date : [DATE]" at bounding box center [607, 194] width 511 height 11
click at [514, 217] on link "here" at bounding box center [510, 217] width 16 height 9
click at [526, 242] on link at bounding box center [523, 239] width 29 height 9
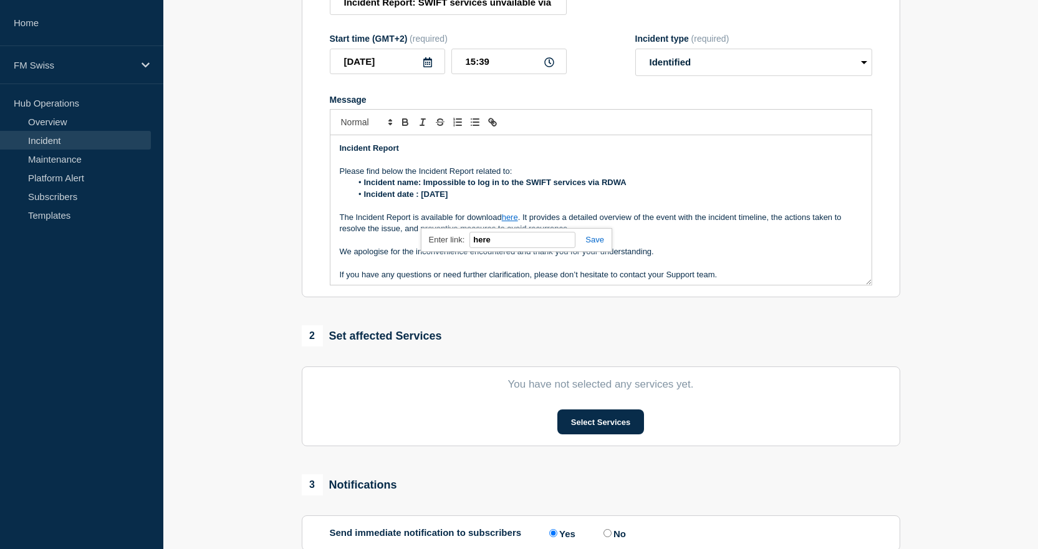
click at [562, 199] on li "Incident date : [DATE]" at bounding box center [607, 194] width 511 height 11
drag, startPoint x: 521, startPoint y: 218, endPoint x: 504, endPoint y: 222, distance: 17.9
click at [504, 222] on p "The Incident Report is available for download here . It provides a detailed ove…" at bounding box center [601, 223] width 522 height 23
click at [604, 220] on p "The Incident Report is available for download here . It provides a detailed ove…" at bounding box center [601, 223] width 522 height 23
drag, startPoint x: 511, startPoint y: 222, endPoint x: 471, endPoint y: 264, distance: 57.8
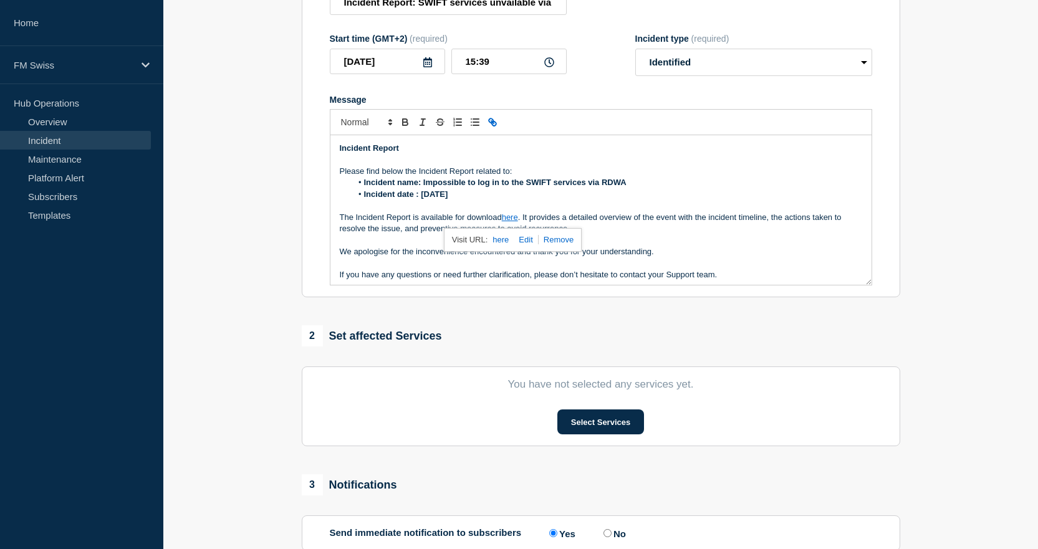
click at [471, 264] on p "Message" at bounding box center [601, 263] width 522 height 11
click at [512, 218] on link "here" at bounding box center [510, 217] width 16 height 9
click at [532, 205] on p "Message" at bounding box center [601, 205] width 522 height 11
drag, startPoint x: 505, startPoint y: 219, endPoint x: 519, endPoint y: 222, distance: 14.6
click at [518, 222] on link "here" at bounding box center [510, 217] width 16 height 9
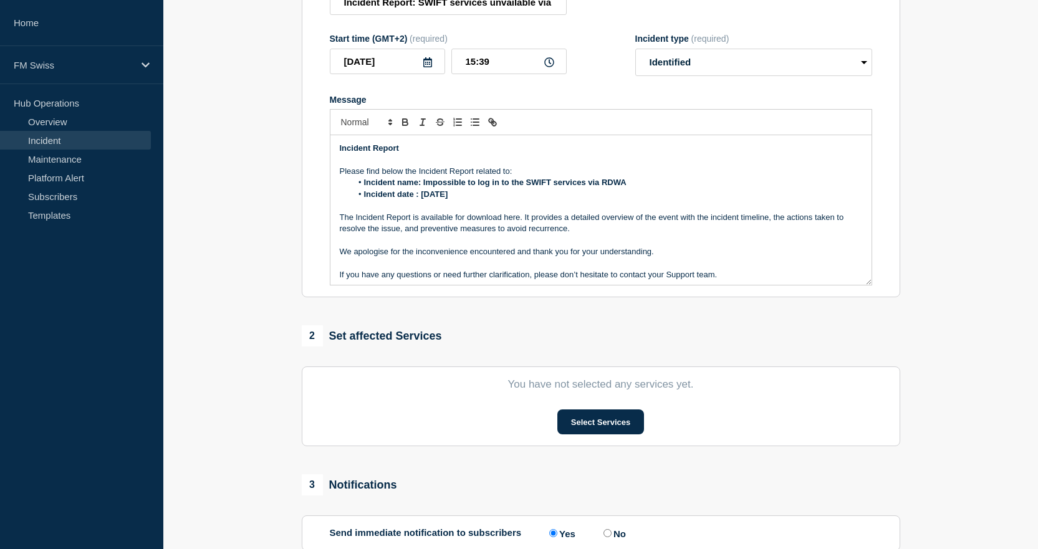
click at [574, 230] on p "The Incident Report is available for download here. It provides a detailed over…" at bounding box center [601, 223] width 522 height 23
click at [511, 217] on link "here" at bounding box center [510, 217] width 16 height 9
click at [523, 238] on link at bounding box center [523, 239] width 29 height 9
paste input "ttps://[DOMAIN_NAME][URL]"
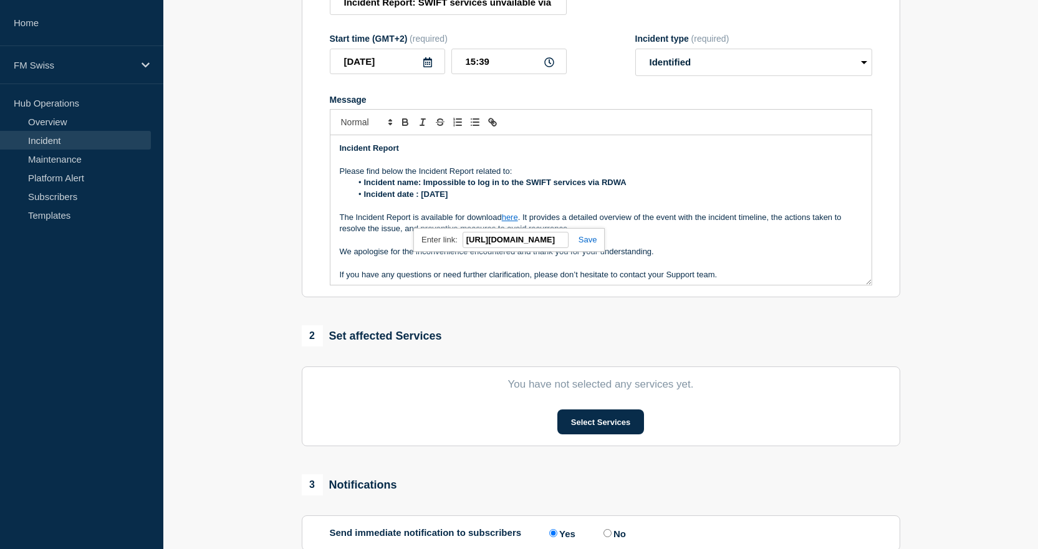
type input "[URL][DOMAIN_NAME]"
click at [590, 243] on link at bounding box center [583, 239] width 29 height 9
click at [518, 208] on p "Message" at bounding box center [601, 205] width 522 height 11
click at [516, 220] on link "here" at bounding box center [510, 217] width 16 height 9
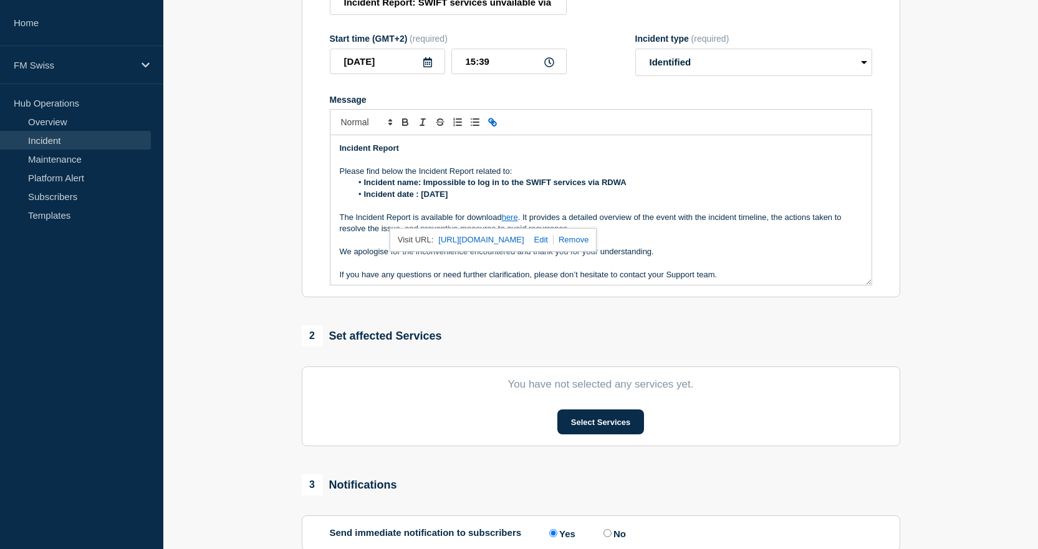
click at [678, 243] on p "Message" at bounding box center [601, 240] width 522 height 11
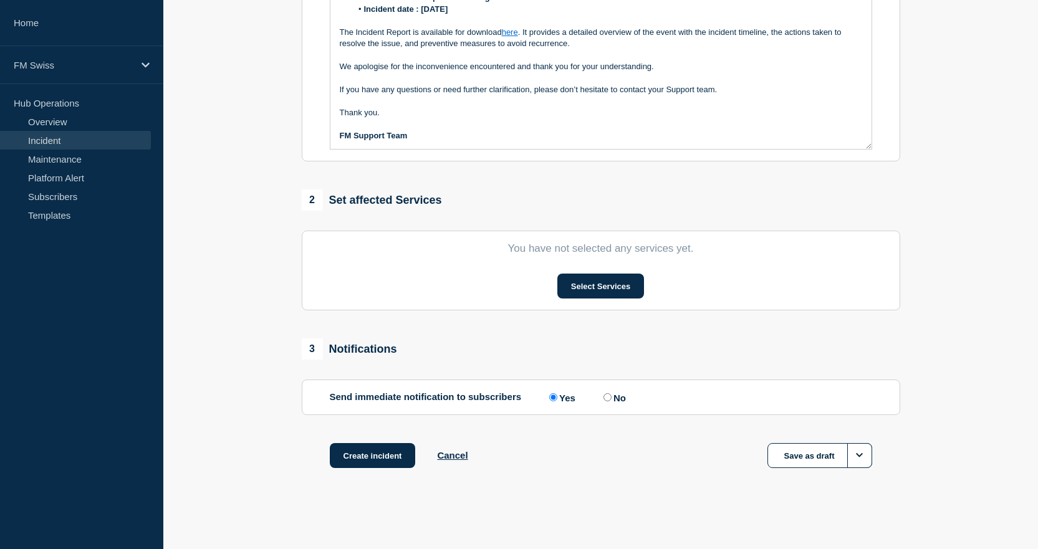
scroll to position [324, 0]
drag, startPoint x: 383, startPoint y: 461, endPoint x: 533, endPoint y: 484, distance: 151.4
click at [533, 484] on div "Create incident Cancel Save as draft" at bounding box center [601, 471] width 598 height 56
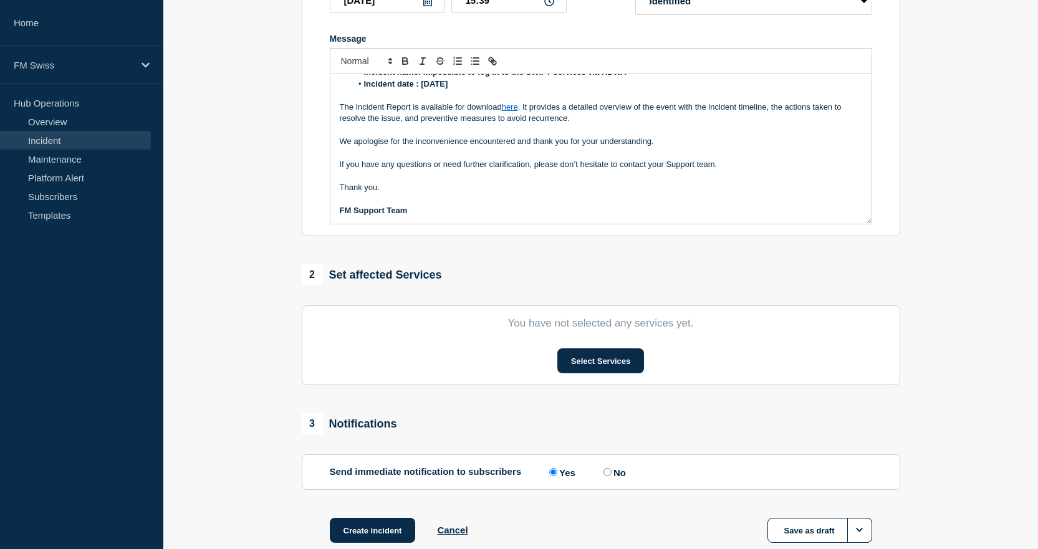
scroll to position [248, 0]
click at [617, 365] on button "Select Services" at bounding box center [600, 360] width 87 height 25
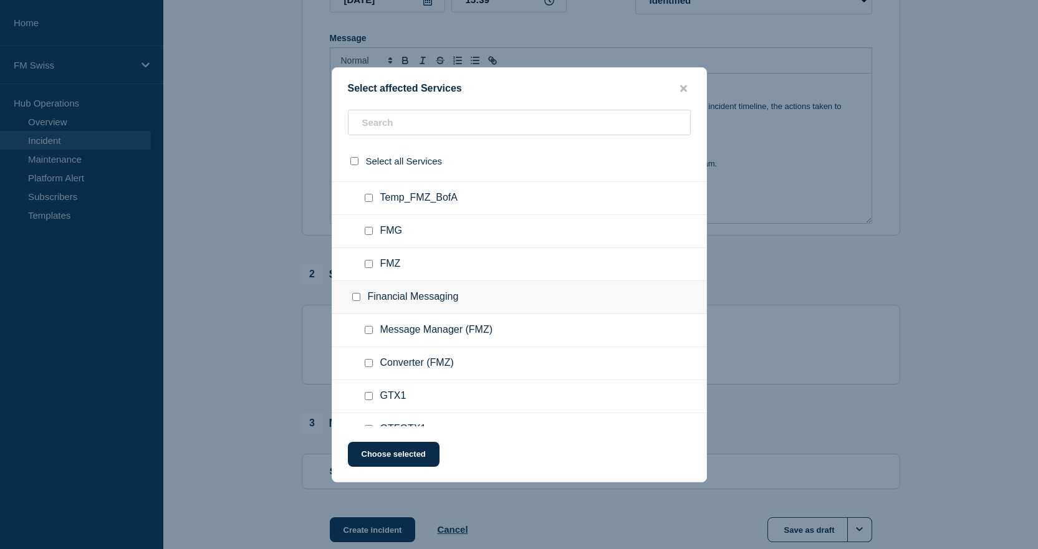
scroll to position [62, 0]
click at [372, 334] on input "Message Manager (FMZ) checkbox" at bounding box center [369, 329] width 8 height 8
checkbox input "true"
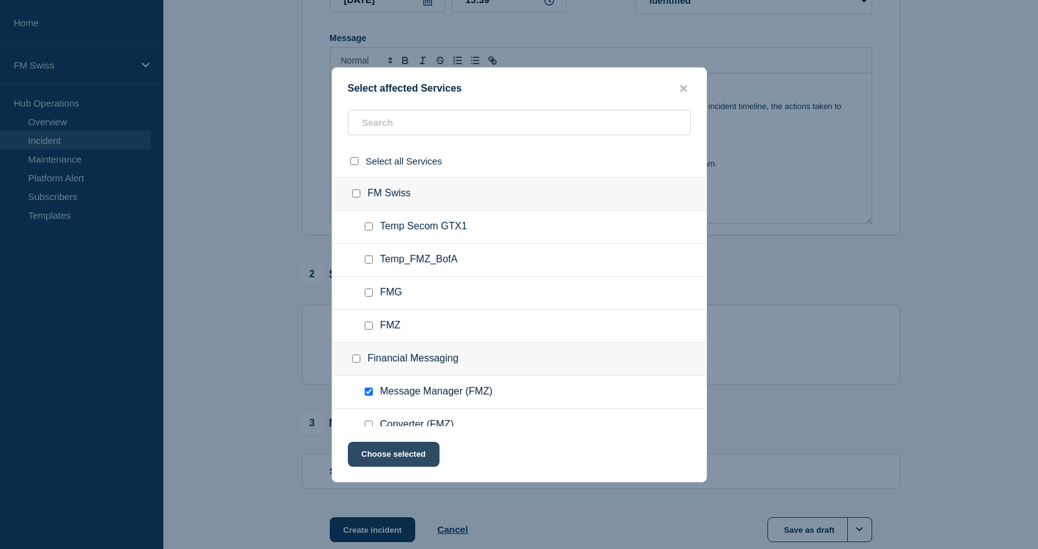
scroll to position [247, 0]
click at [420, 461] on button "Choose selected" at bounding box center [394, 454] width 92 height 25
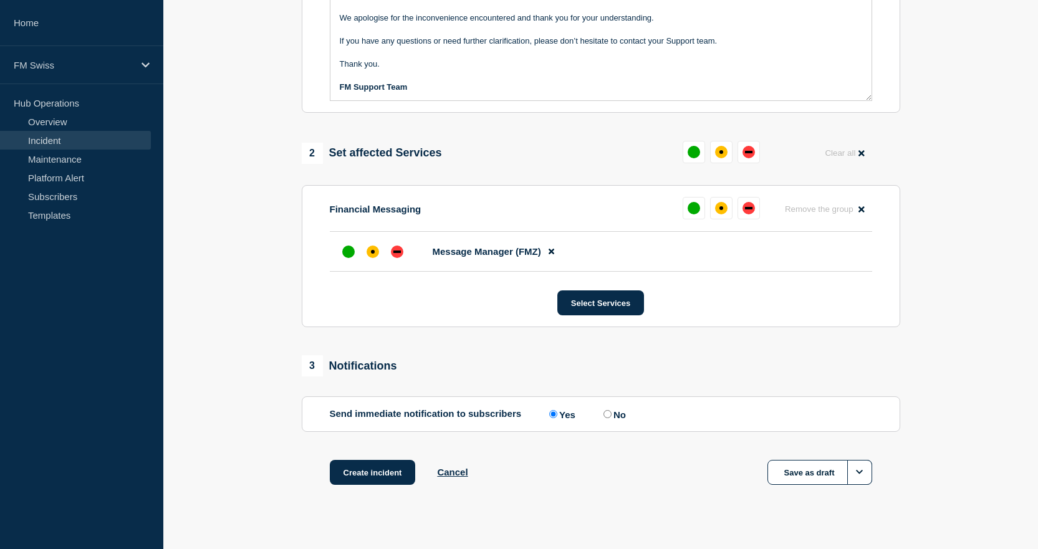
scroll to position [372, 0]
click at [390, 479] on button "Create incident" at bounding box center [373, 471] width 86 height 25
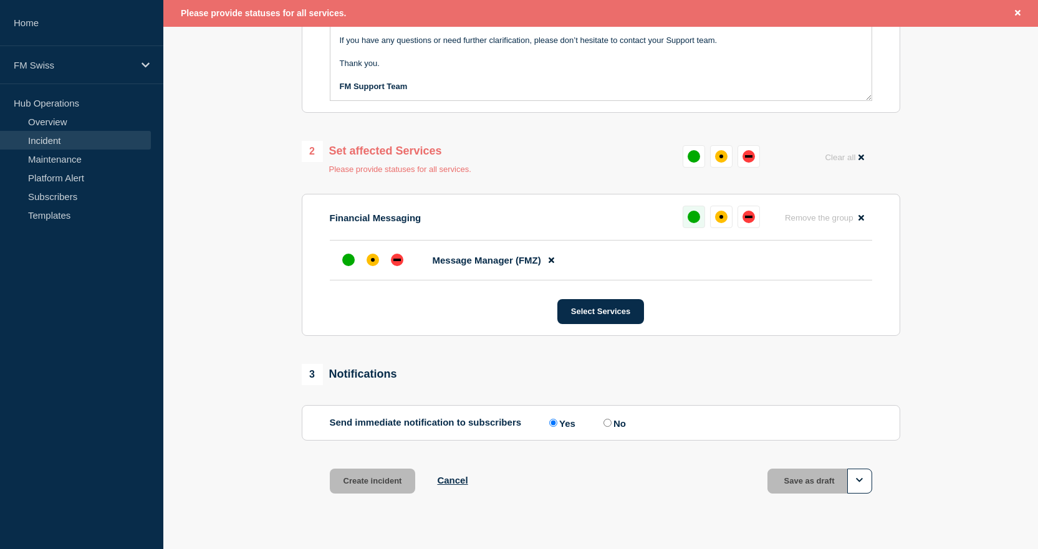
click at [690, 220] on div "up" at bounding box center [694, 217] width 12 height 12
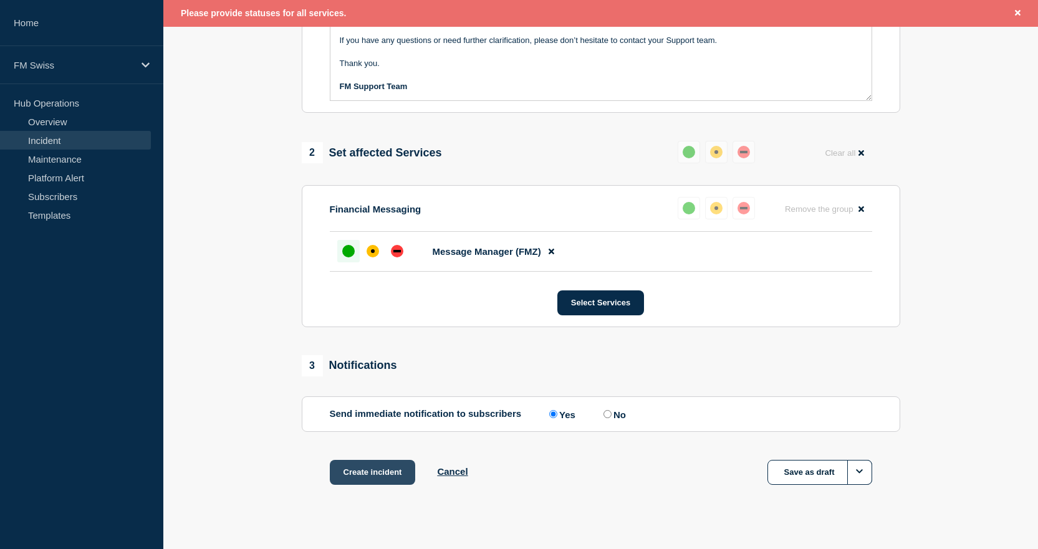
click at [391, 474] on button "Create incident" at bounding box center [373, 472] width 86 height 25
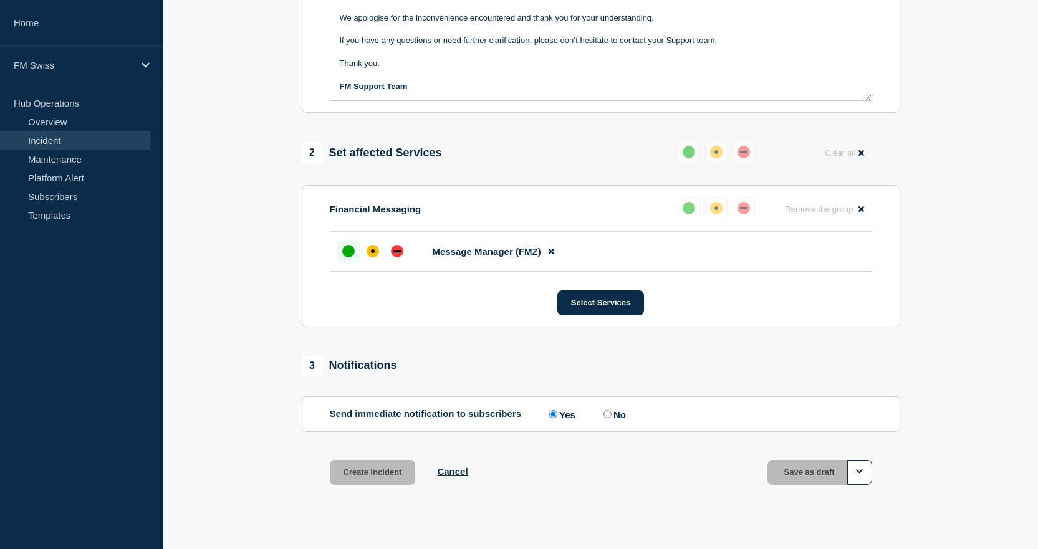
scroll to position [372, 0]
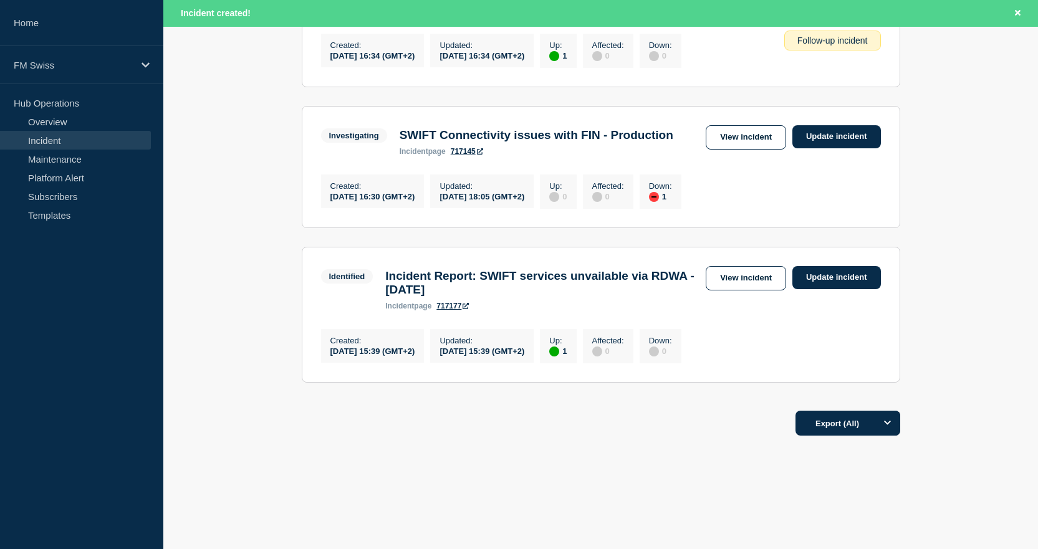
scroll to position [352, 0]
click at [817, 266] on link "Update incident" at bounding box center [836, 277] width 89 height 23
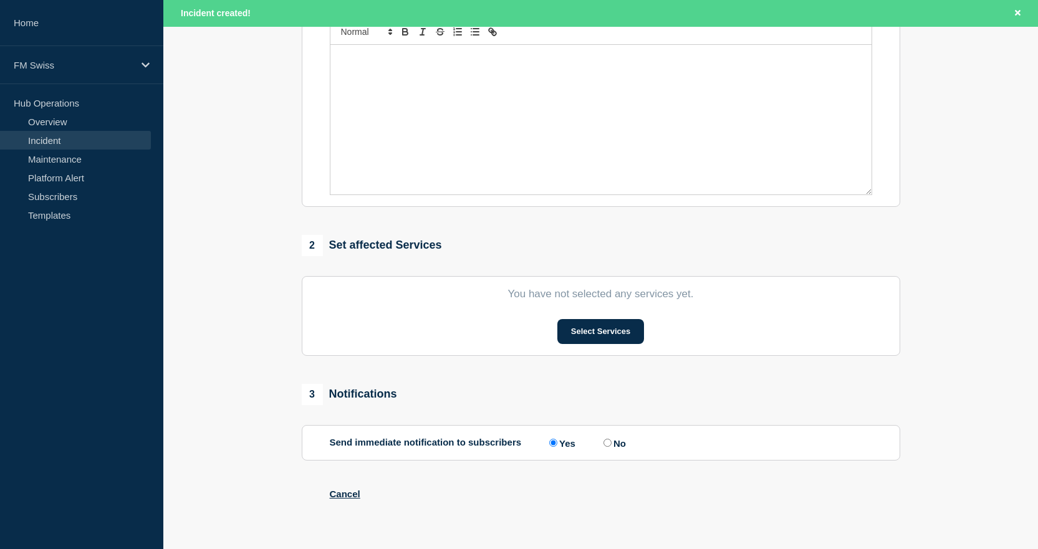
type input "Incident Report: SWIFT services unvailable via RDWA - [DATE]"
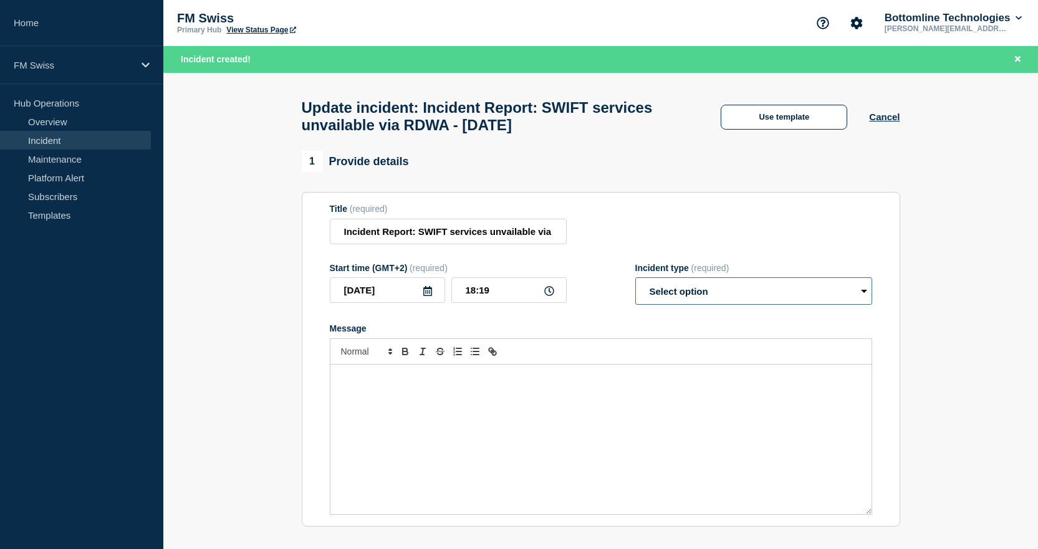
click at [857, 299] on select "Select option Investigating Identified Monitoring Resolved" at bounding box center [753, 290] width 237 height 27
click at [819, 300] on select "Select option Investigating Identified Monitoring Resolved" at bounding box center [753, 290] width 237 height 27
select select "resolved"
click at [635, 284] on select "Select option Investigating Identified Monitoring Resolved" at bounding box center [753, 290] width 237 height 27
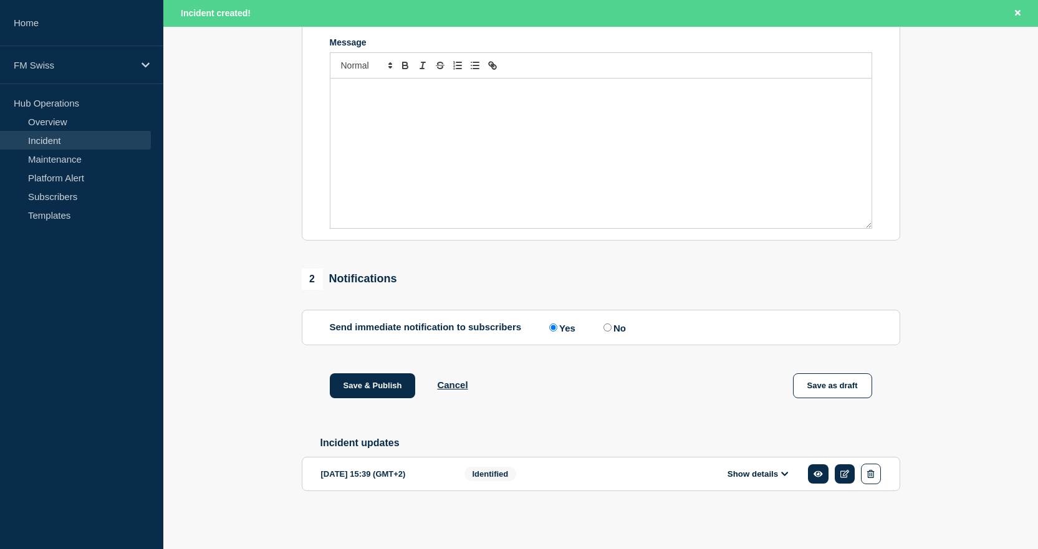
scroll to position [295, 0]
click at [612, 324] on input "No" at bounding box center [607, 328] width 8 height 8
radio input "true"
radio input "false"
click at [390, 385] on button "Save & Publish" at bounding box center [373, 385] width 86 height 25
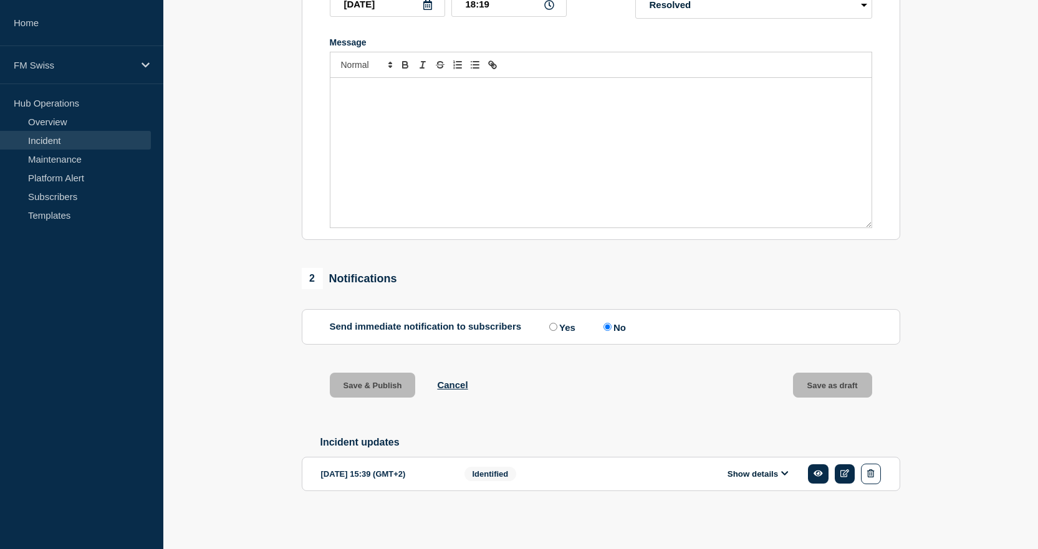
scroll to position [269, 0]
